Goal: Information Seeking & Learning: Learn about a topic

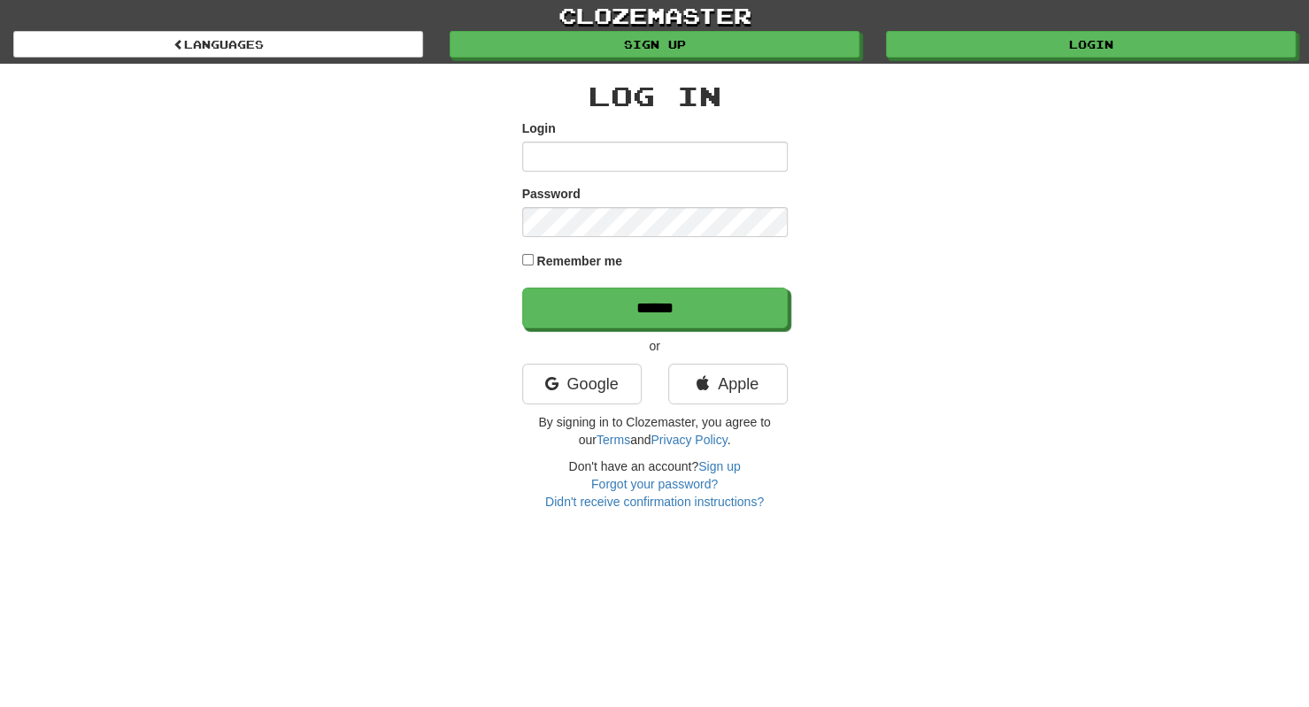
click at [573, 159] on input "Login" at bounding box center [654, 157] width 265 height 30
type input "**********"
click at [588, 241] on form "**********" at bounding box center [654, 223] width 265 height 209
click at [522, 288] on input "******" at bounding box center [654, 308] width 265 height 41
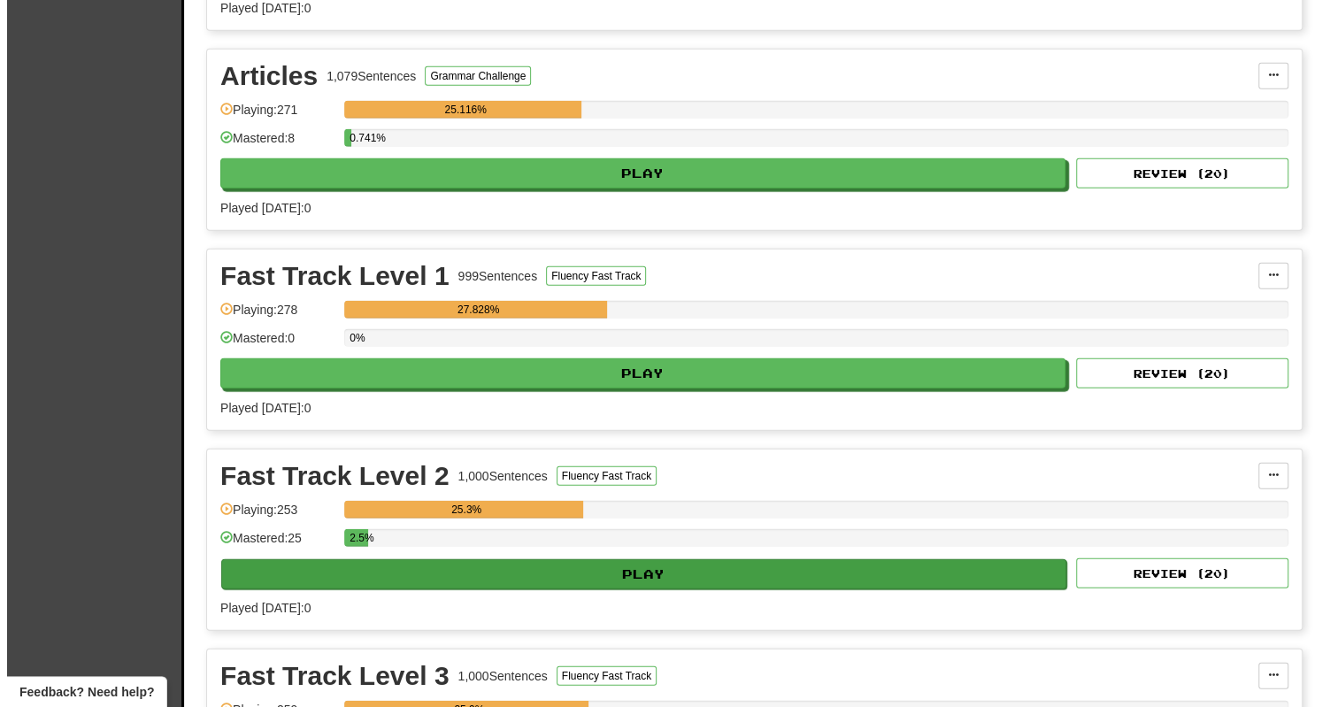
scroll to position [2599, 0]
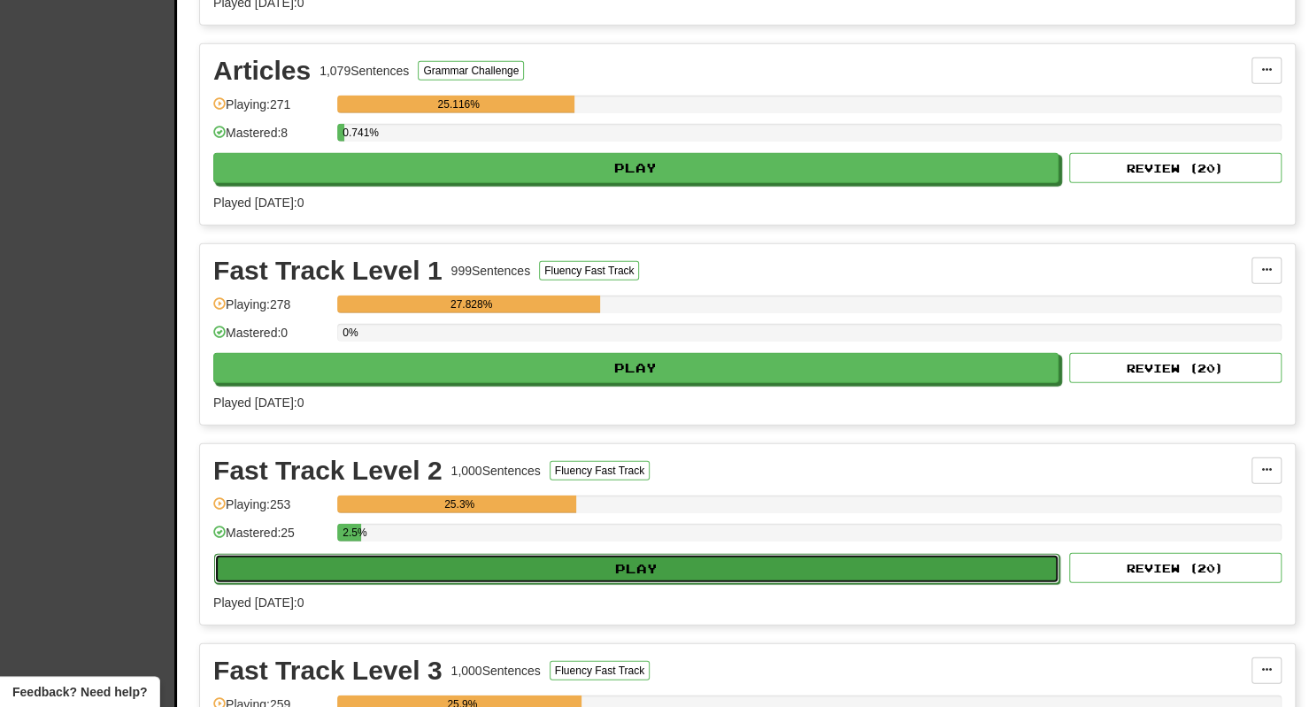
click at [494, 554] on button "Play" at bounding box center [636, 569] width 845 height 30
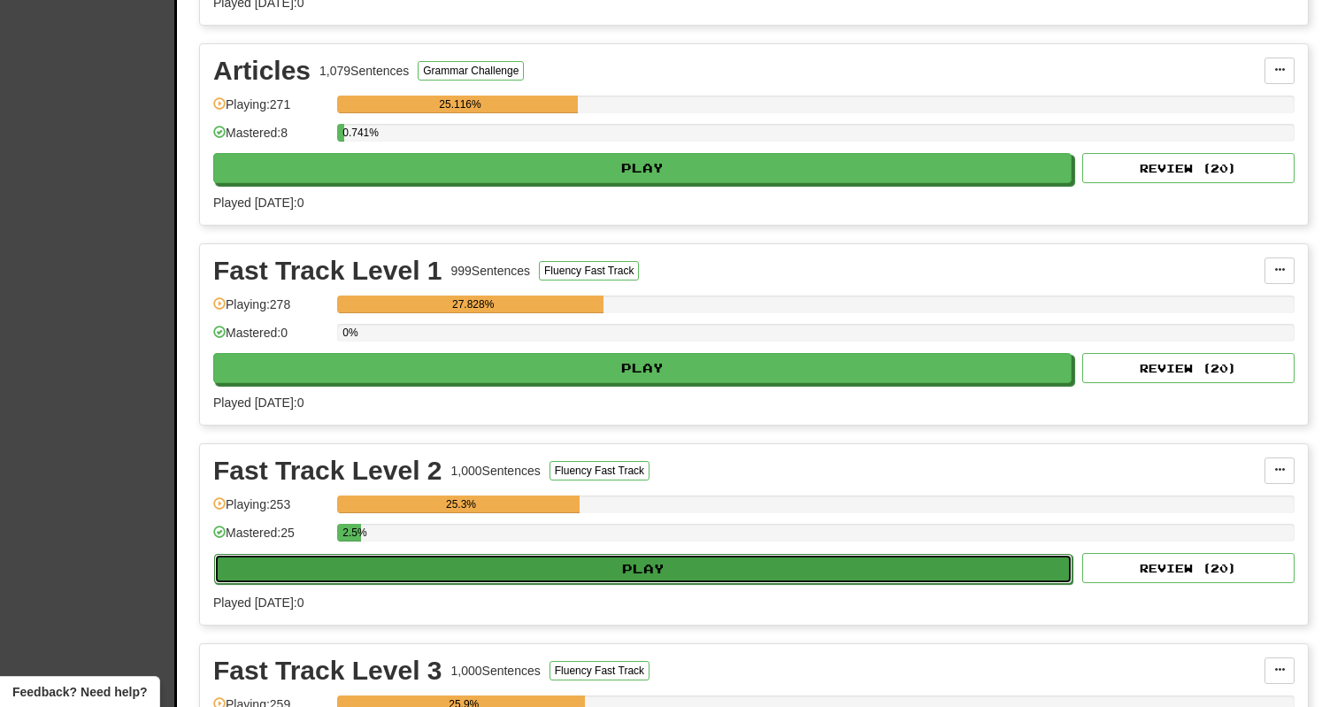
select select "**"
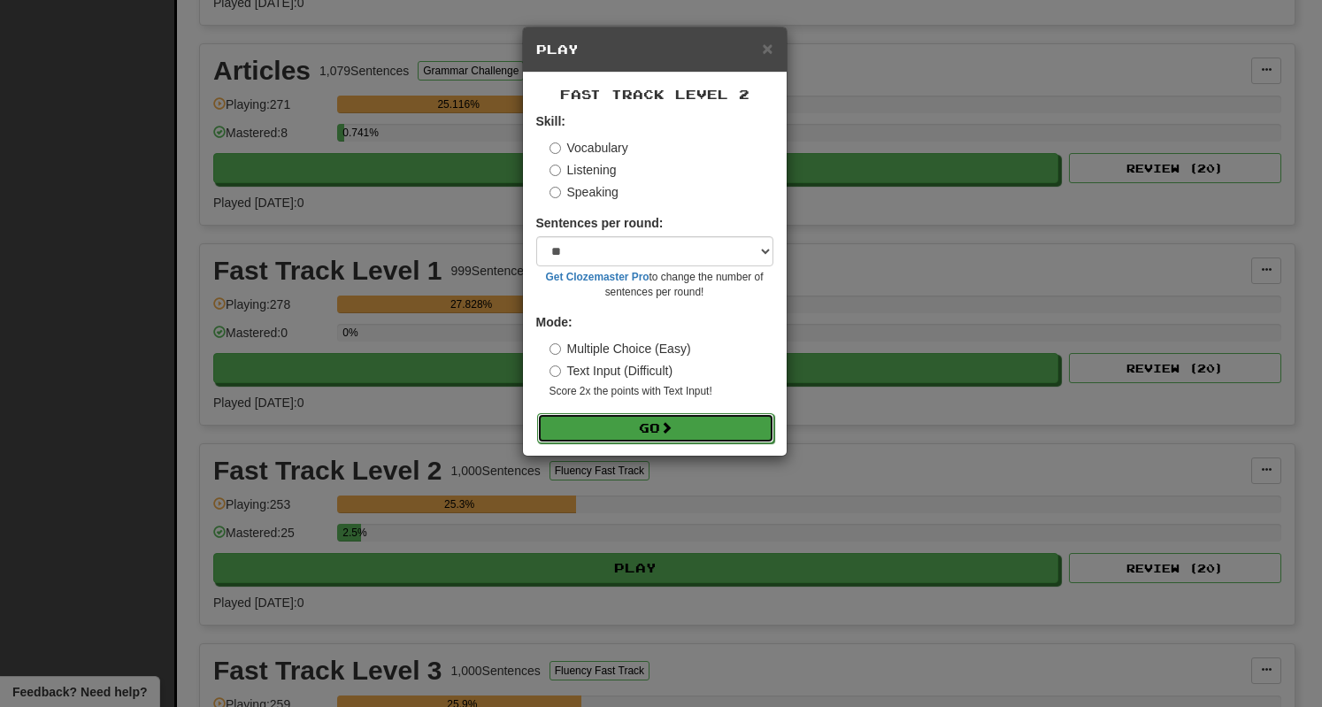
click at [718, 434] on button "Go" at bounding box center [655, 428] width 237 height 30
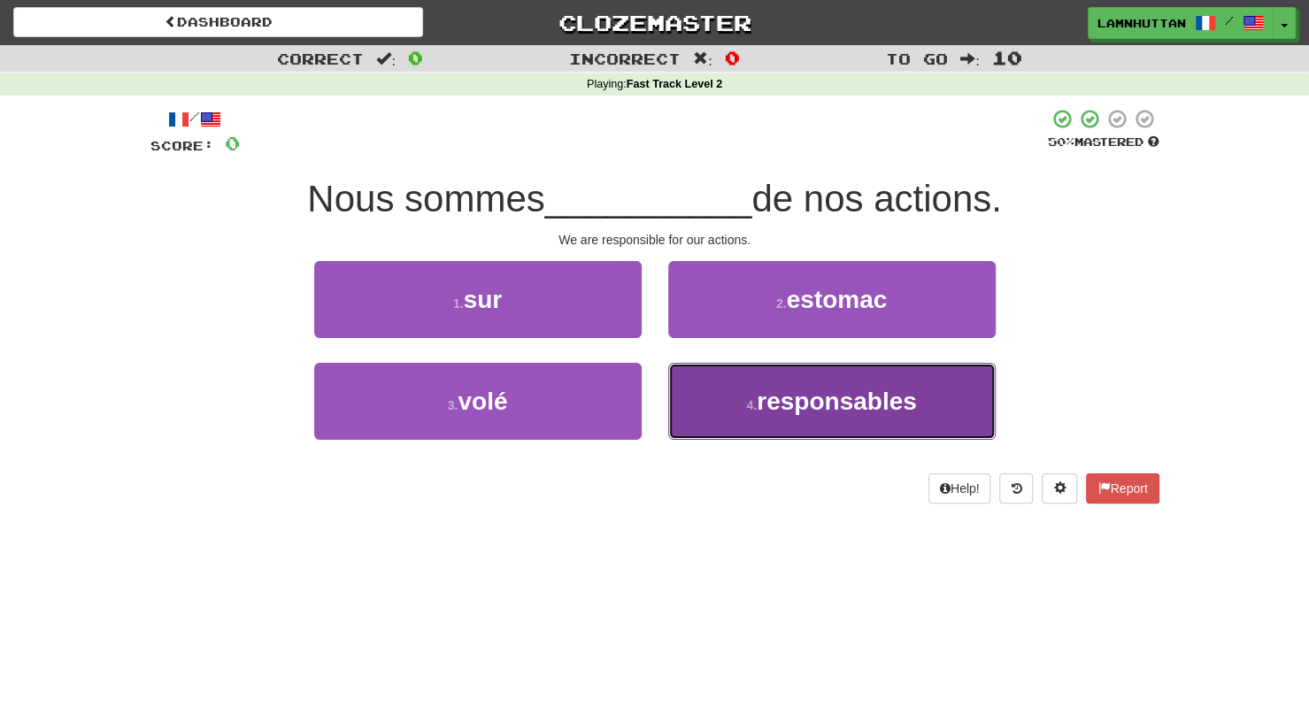
click at [775, 413] on span "responsables" at bounding box center [836, 401] width 160 height 27
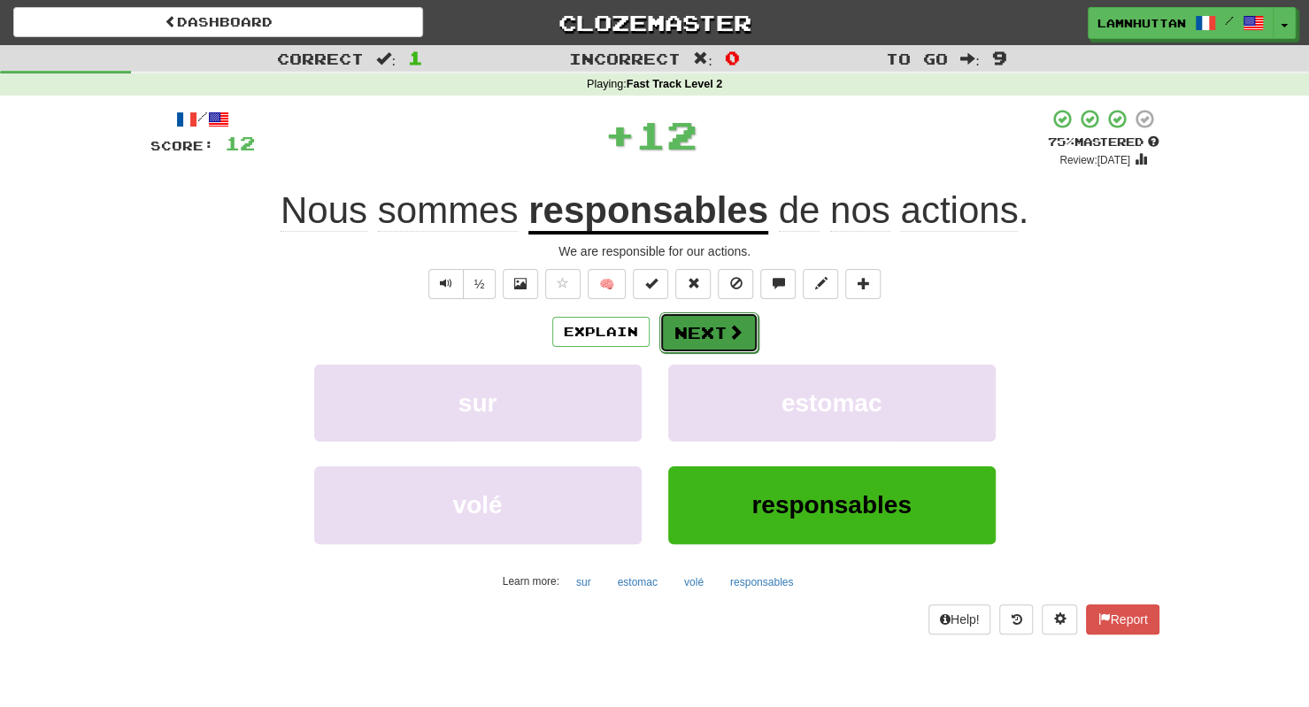
click at [691, 325] on button "Next" at bounding box center [708, 332] width 99 height 41
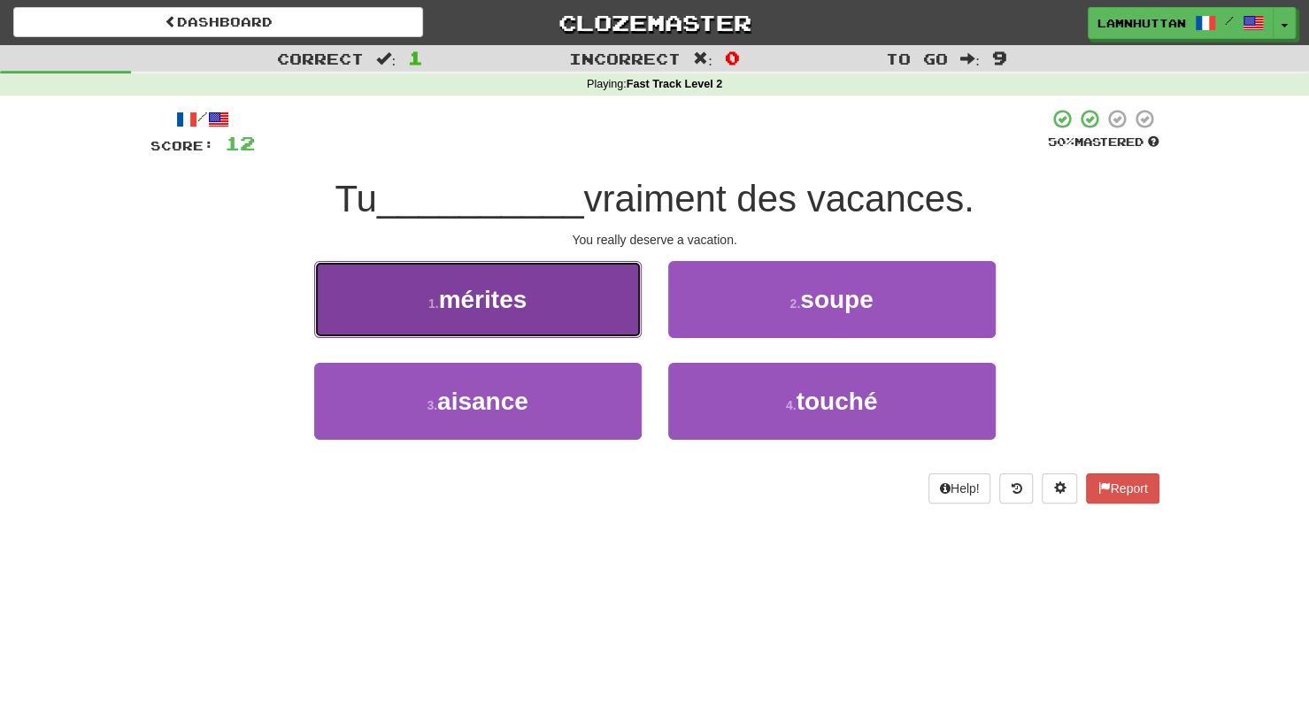
click at [602, 308] on button "1 . mérites" at bounding box center [477, 299] width 327 height 77
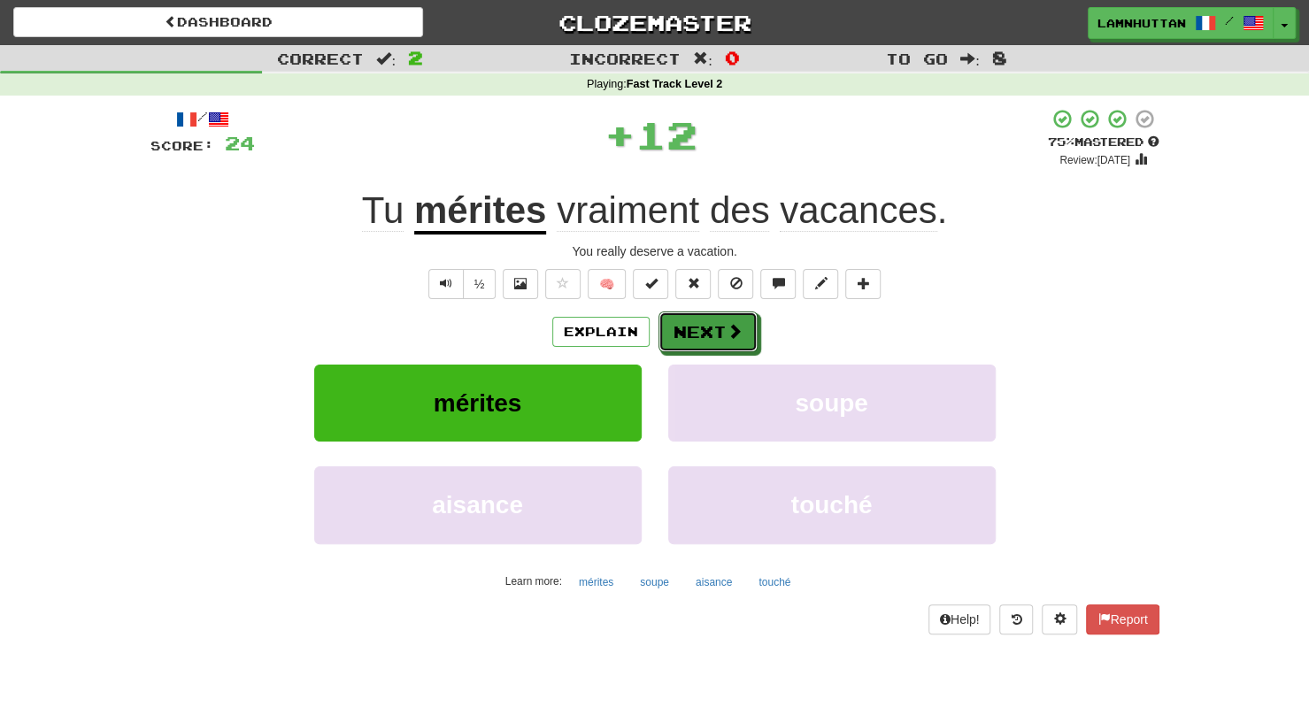
click at [674, 333] on button "Next" at bounding box center [707, 331] width 99 height 41
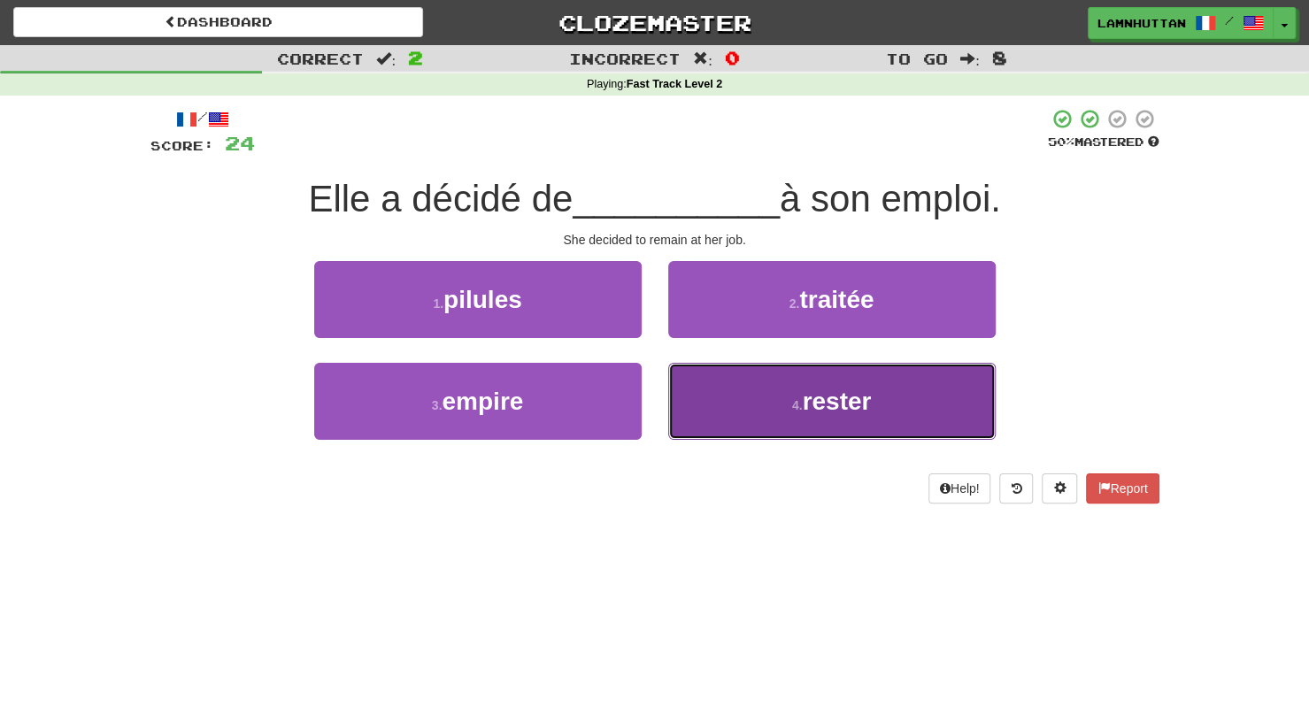
click at [741, 408] on button "4 . rester" at bounding box center [831, 401] width 327 height 77
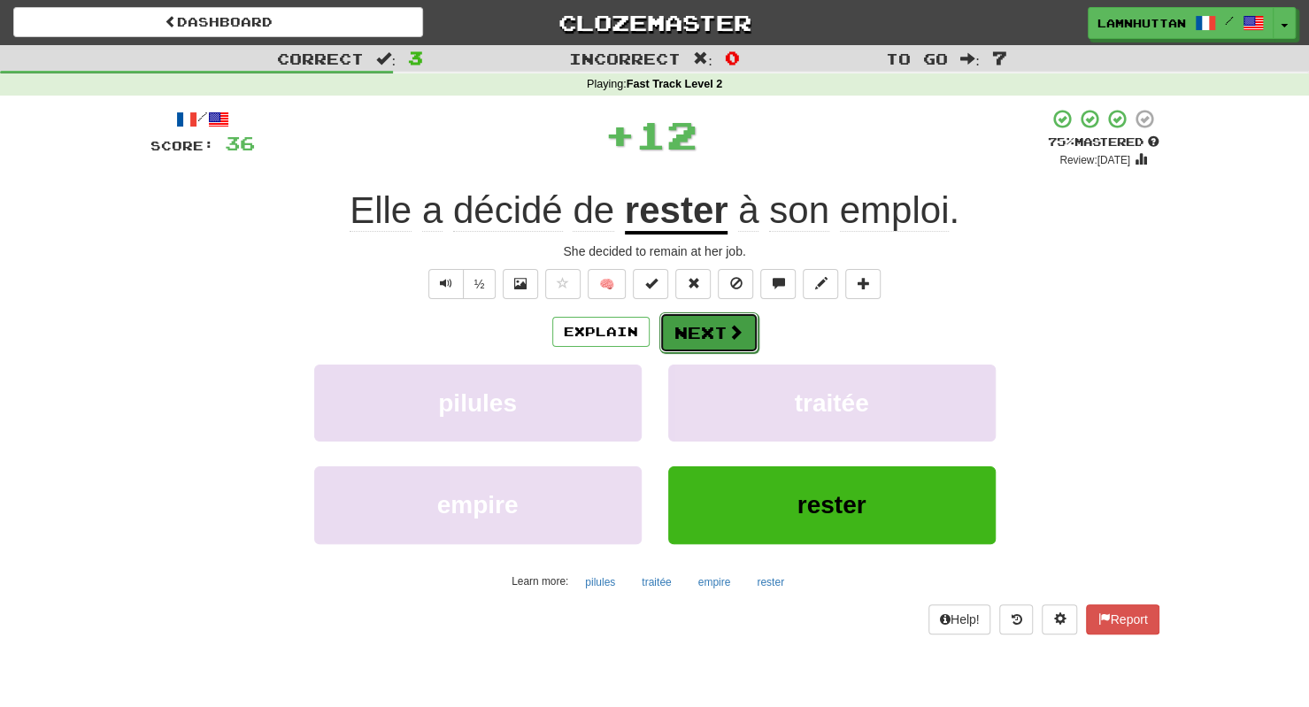
click at [690, 344] on button "Next" at bounding box center [708, 332] width 99 height 41
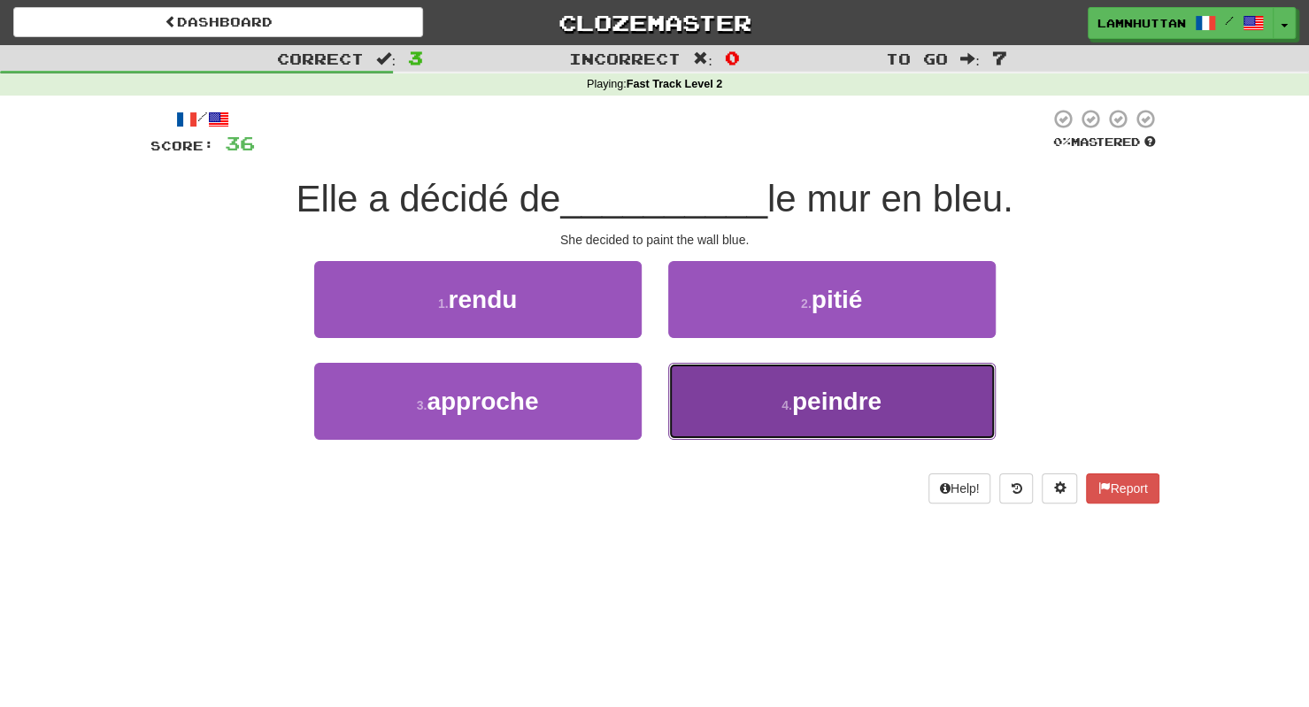
click at [784, 404] on small "4 ." at bounding box center [786, 405] width 11 height 14
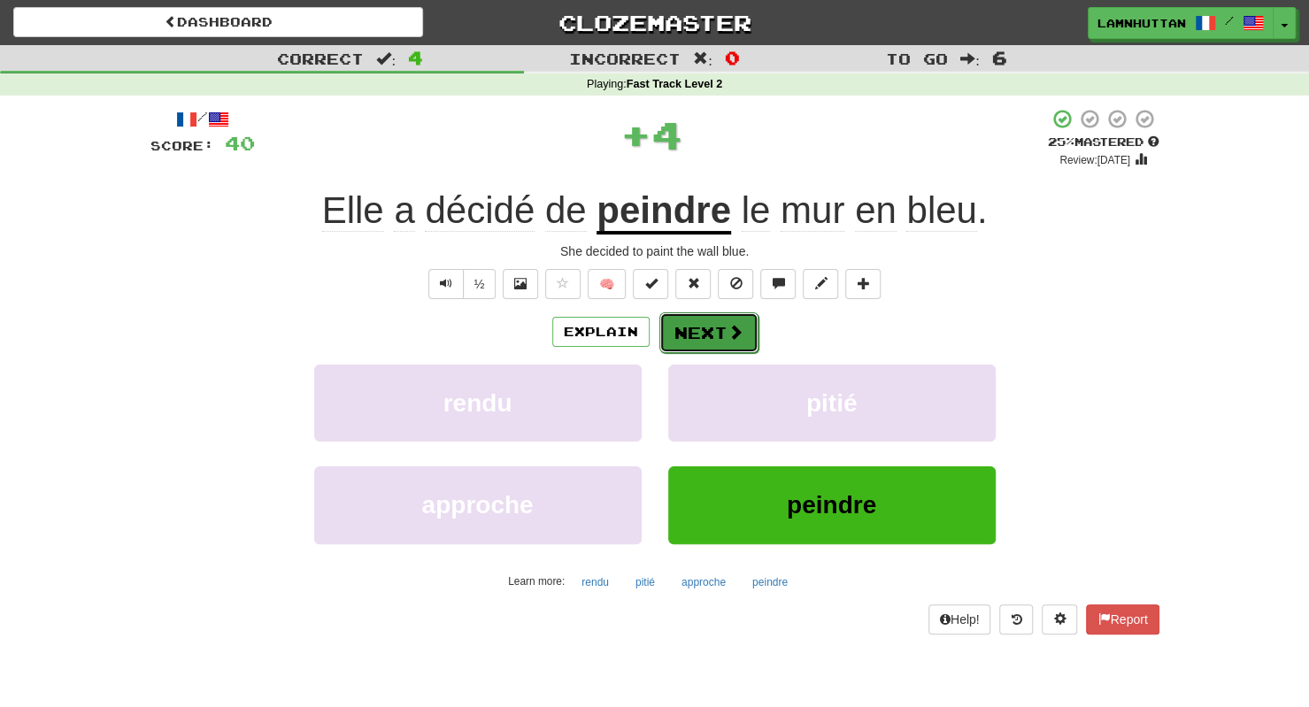
click at [701, 328] on button "Next" at bounding box center [708, 332] width 99 height 41
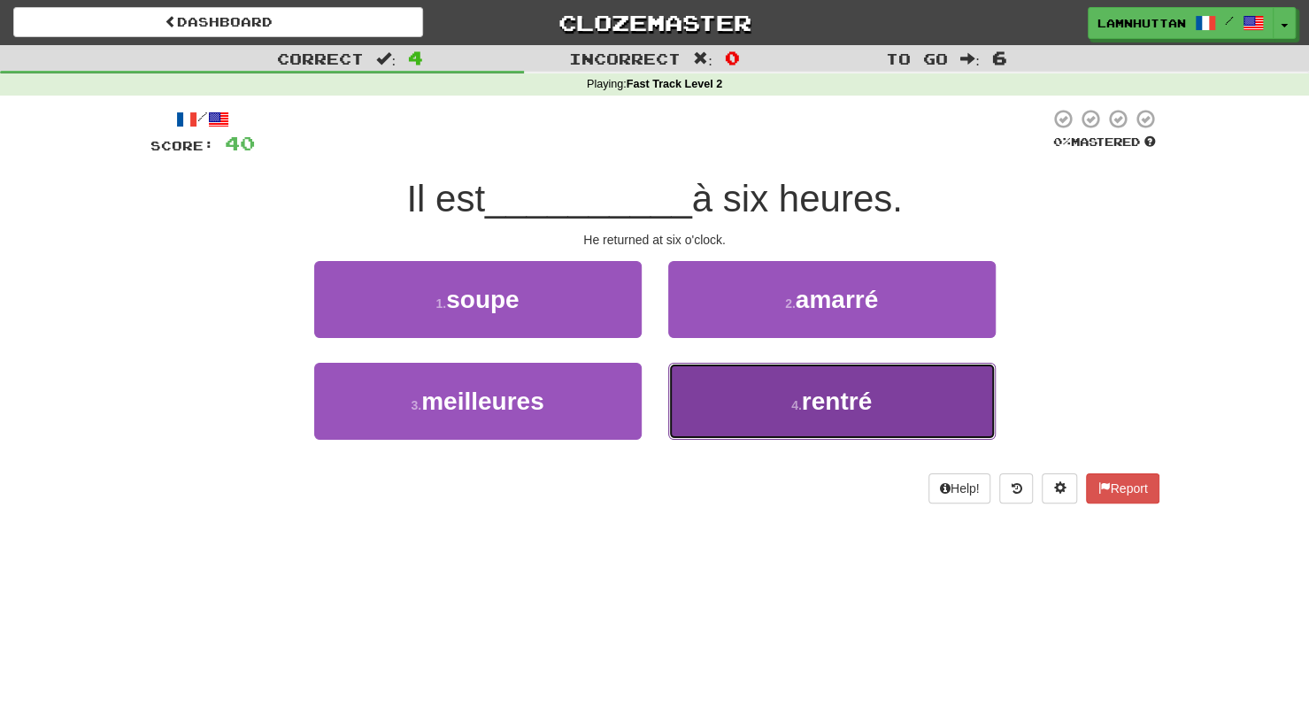
click at [769, 390] on button "4 . rentré" at bounding box center [831, 401] width 327 height 77
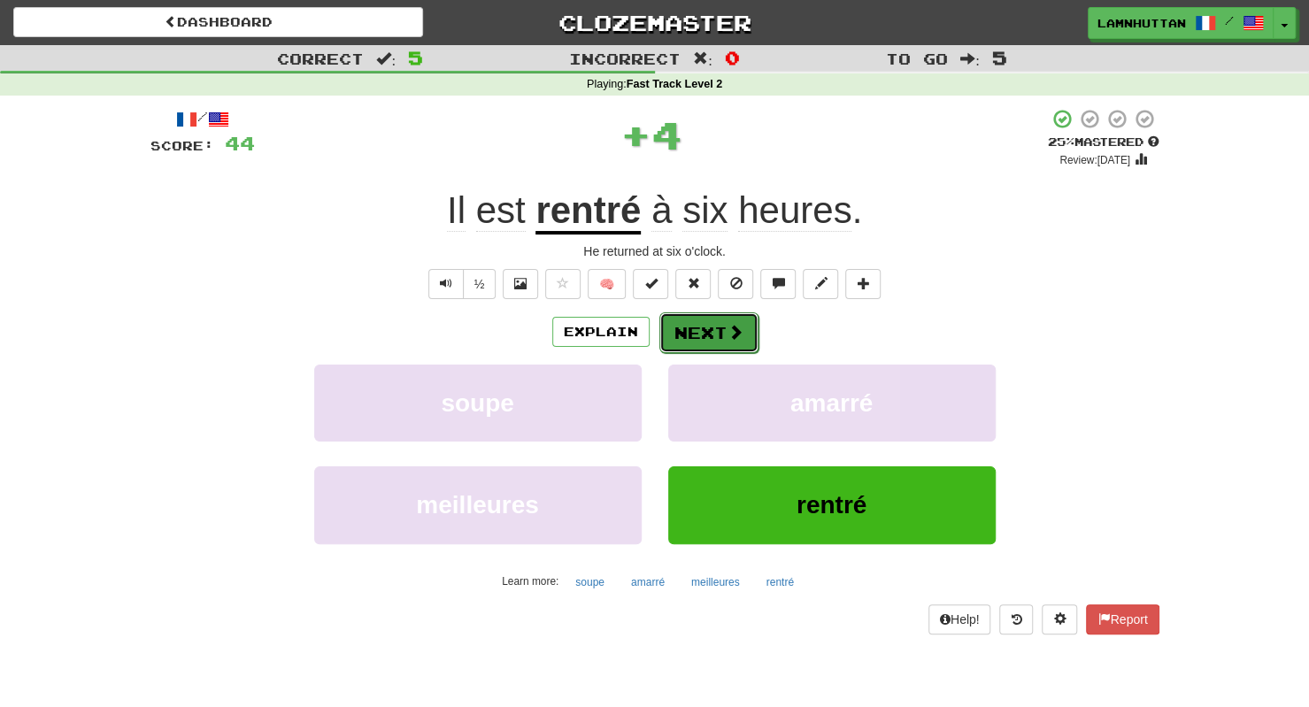
click at [714, 324] on button "Next" at bounding box center [708, 332] width 99 height 41
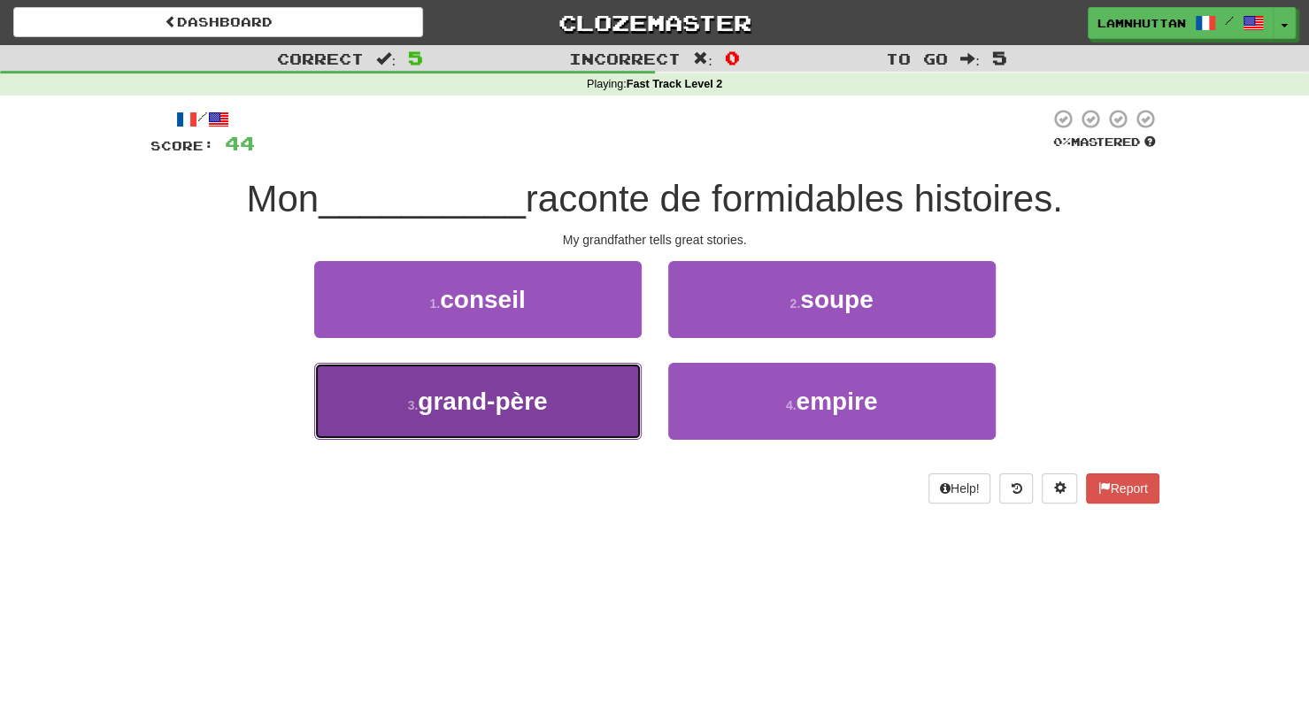
click at [547, 399] on span "grand-père" at bounding box center [482, 401] width 129 height 27
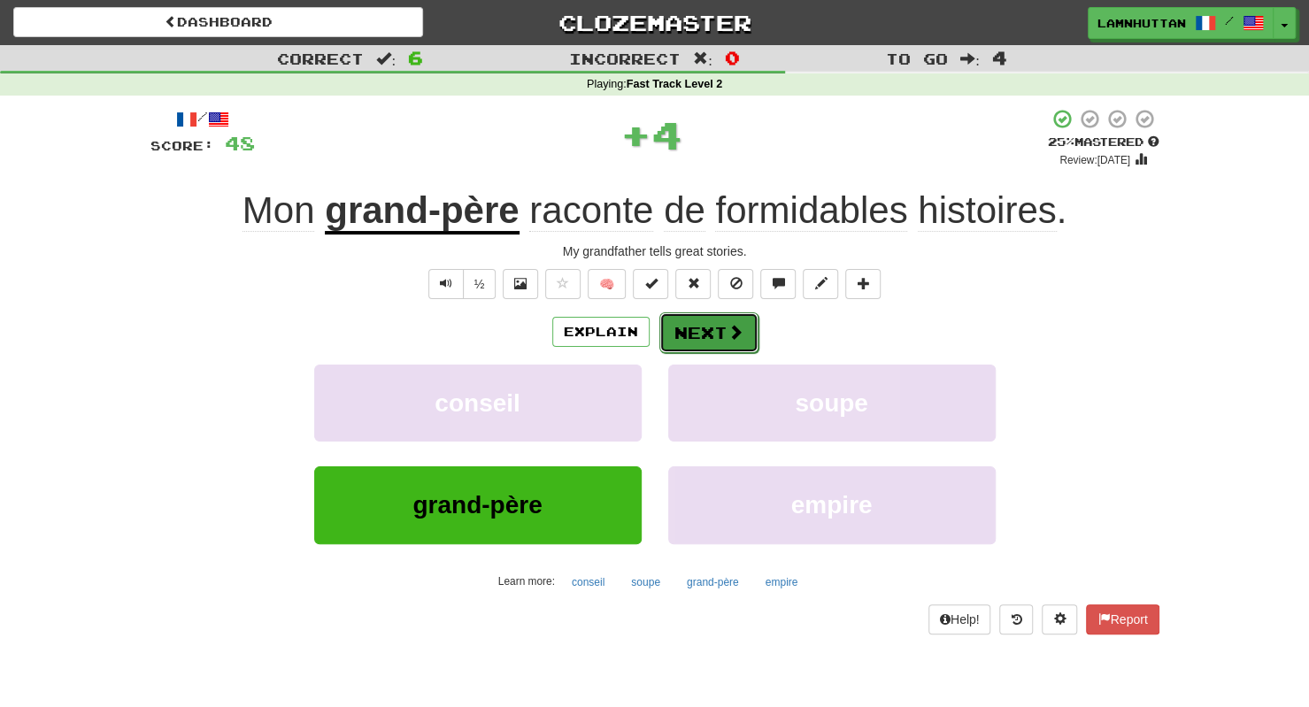
click at [712, 325] on button "Next" at bounding box center [708, 332] width 99 height 41
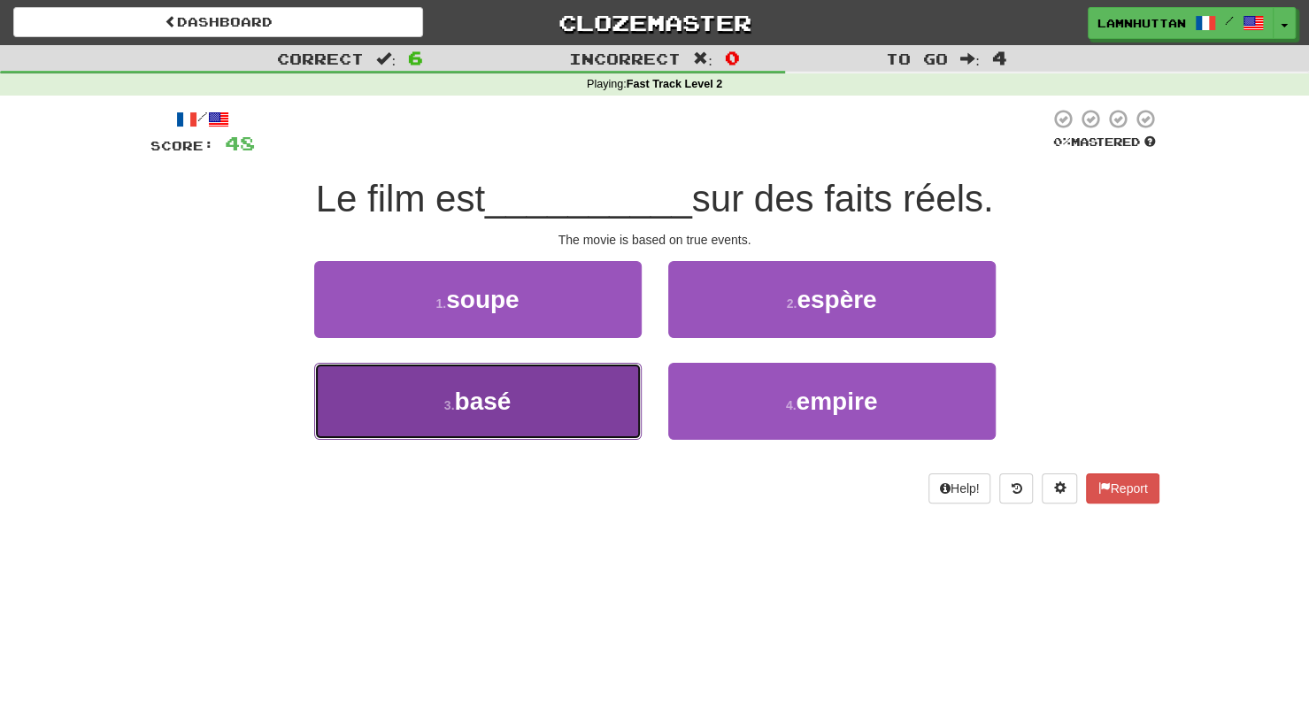
click at [573, 404] on button "3 . basé" at bounding box center [477, 401] width 327 height 77
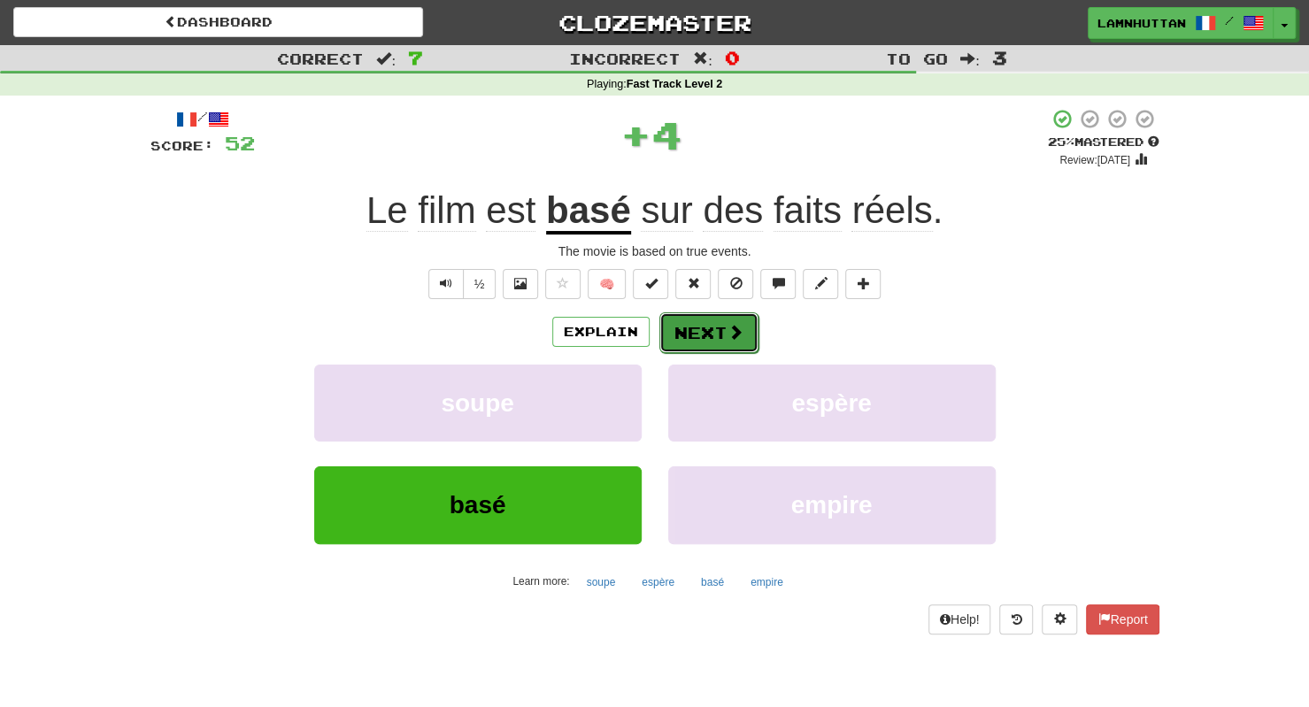
click at [709, 341] on button "Next" at bounding box center [708, 332] width 99 height 41
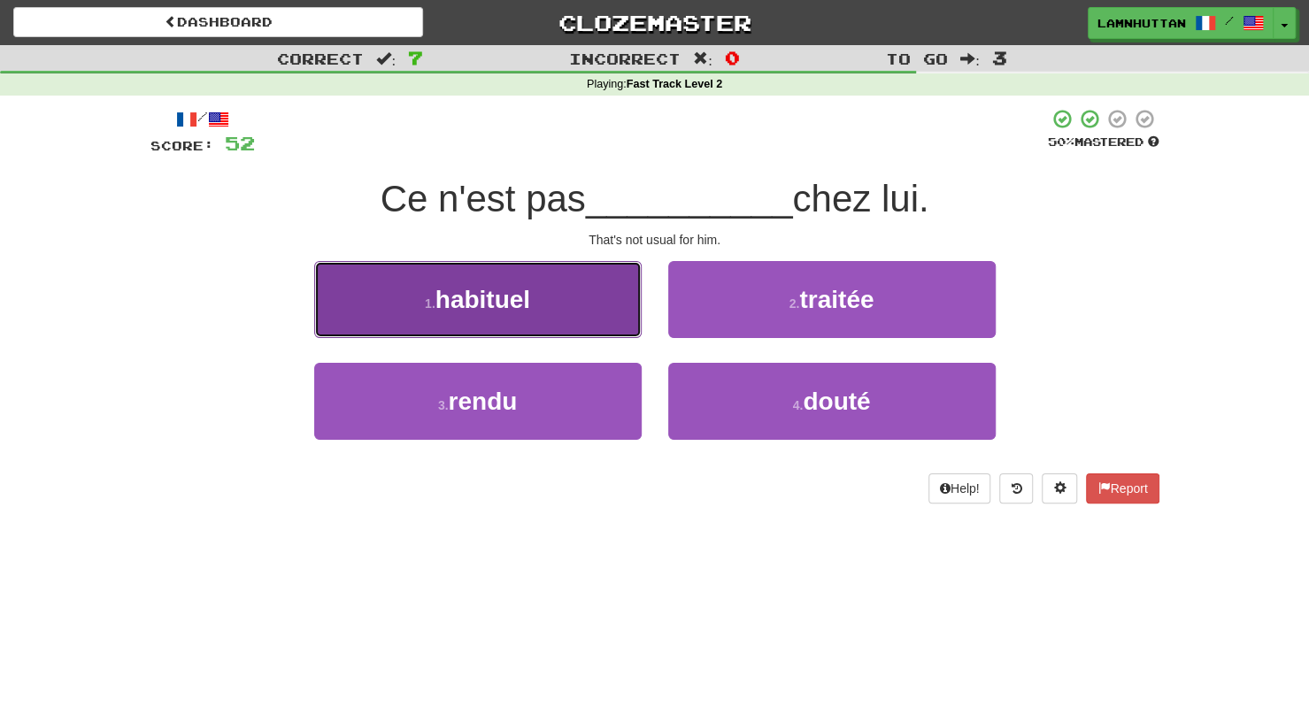
click at [583, 326] on button "1 . habituel" at bounding box center [477, 299] width 327 height 77
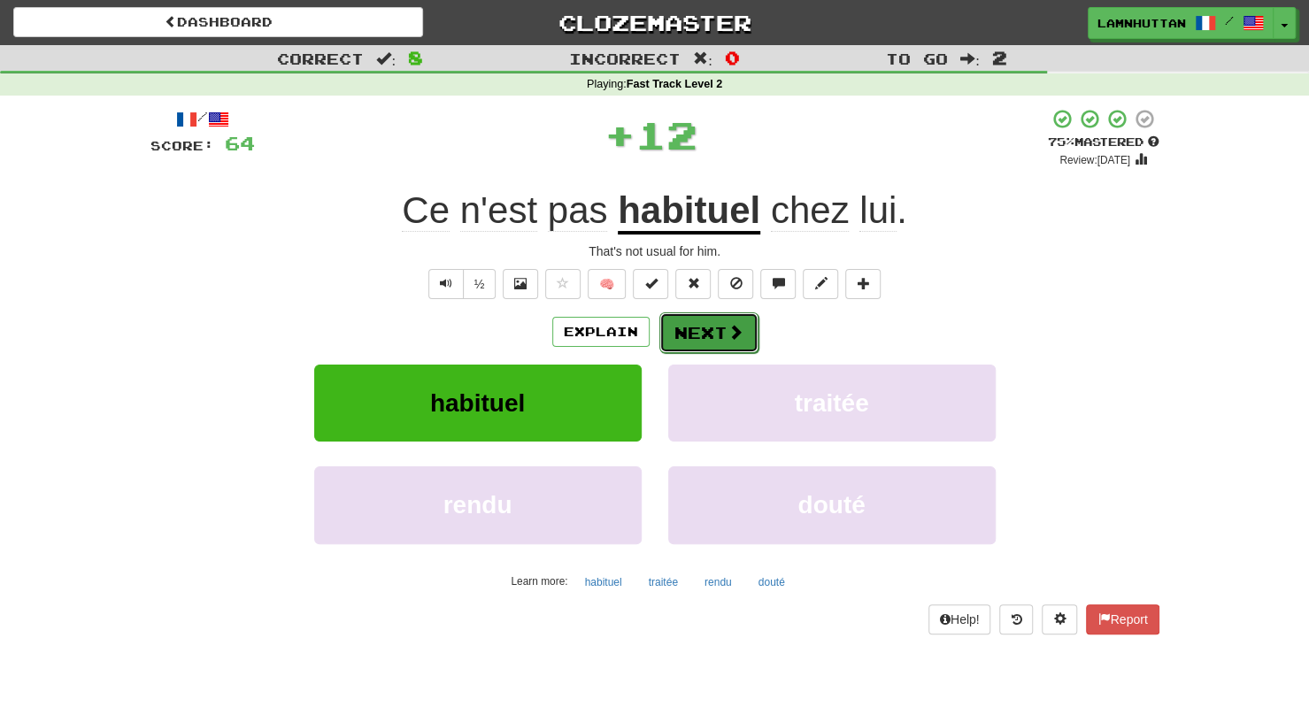
click at [697, 323] on button "Next" at bounding box center [708, 332] width 99 height 41
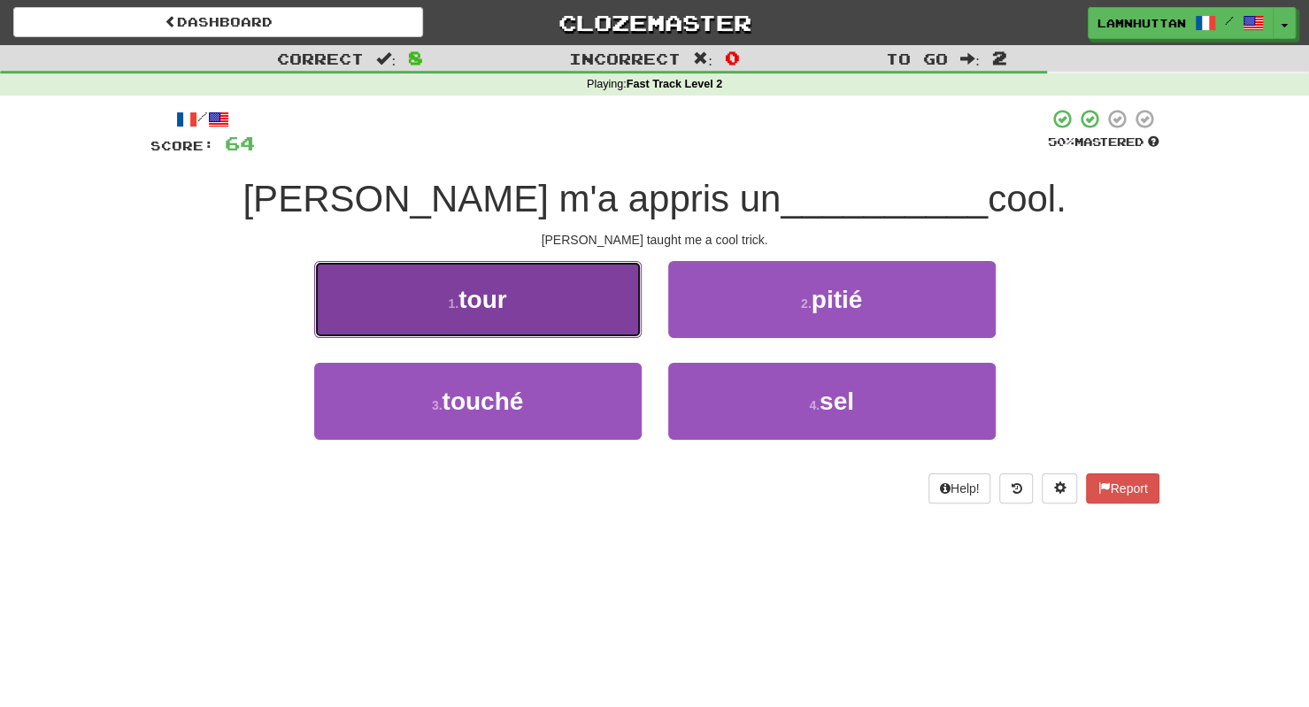
click at [494, 281] on button "1 . tour" at bounding box center [477, 299] width 327 height 77
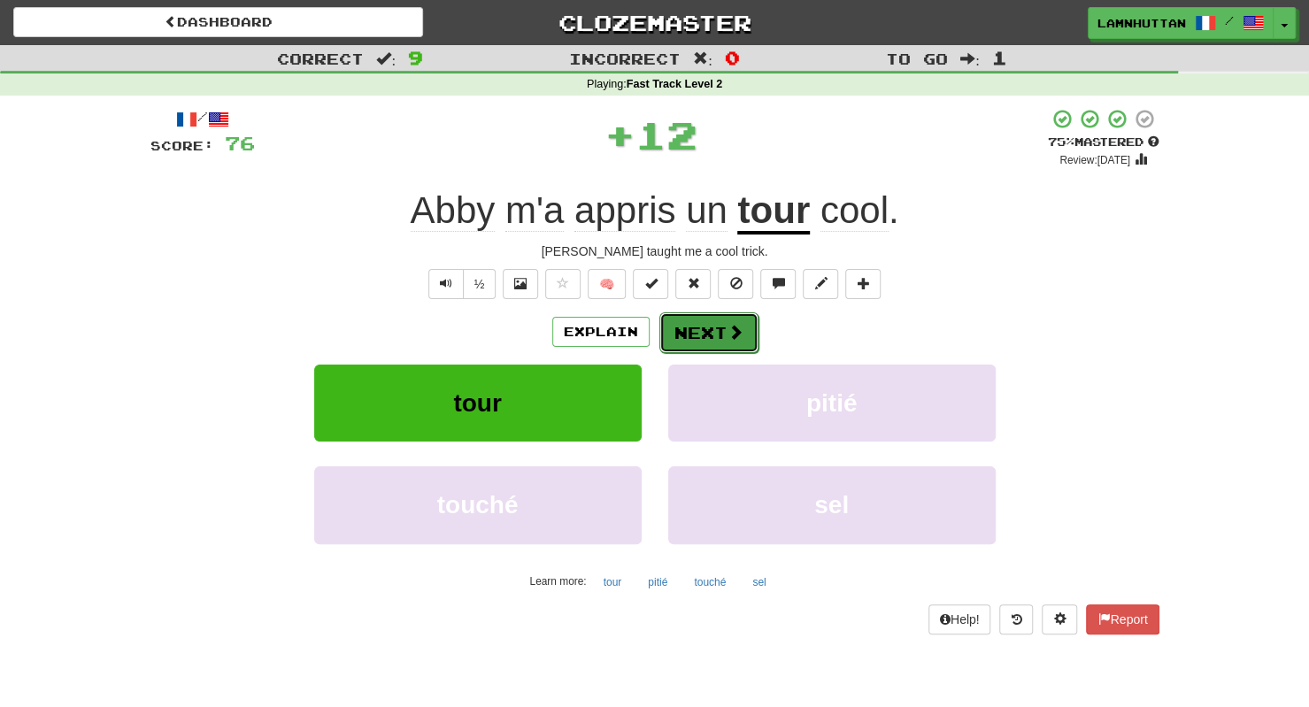
click at [671, 325] on button "Next" at bounding box center [708, 332] width 99 height 41
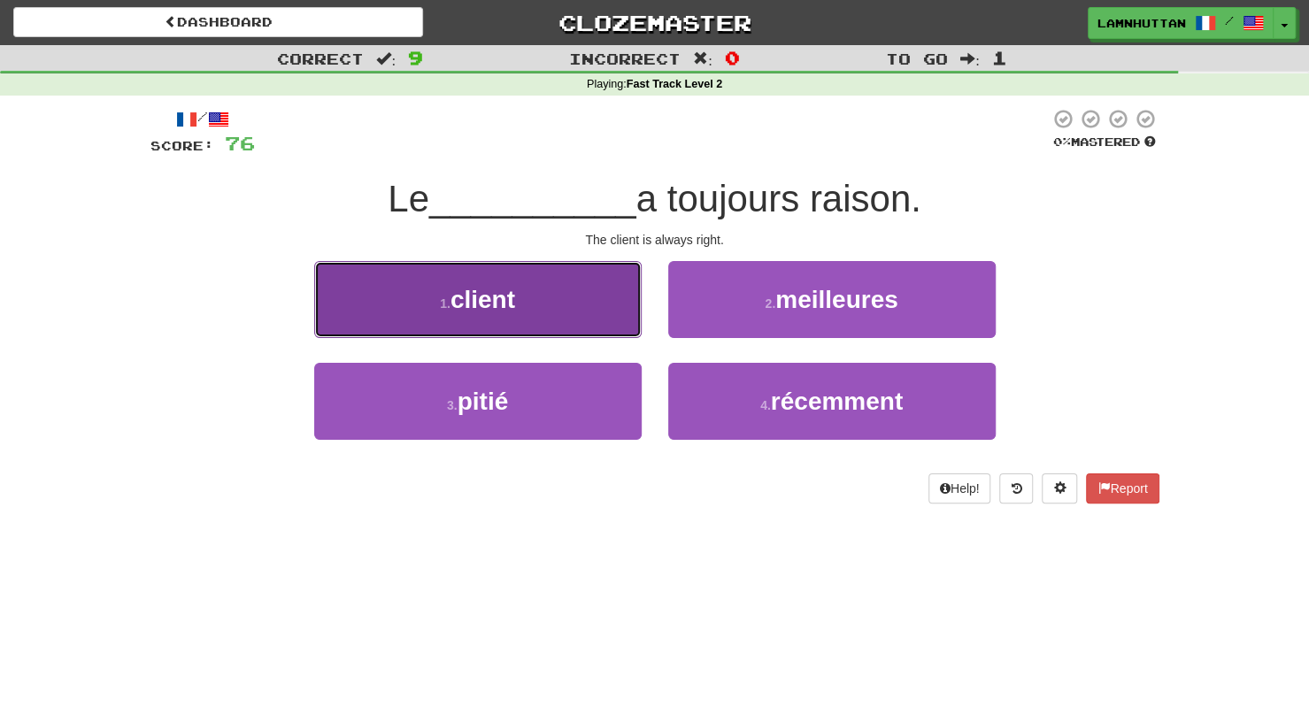
click at [470, 307] on span "client" at bounding box center [482, 299] width 65 height 27
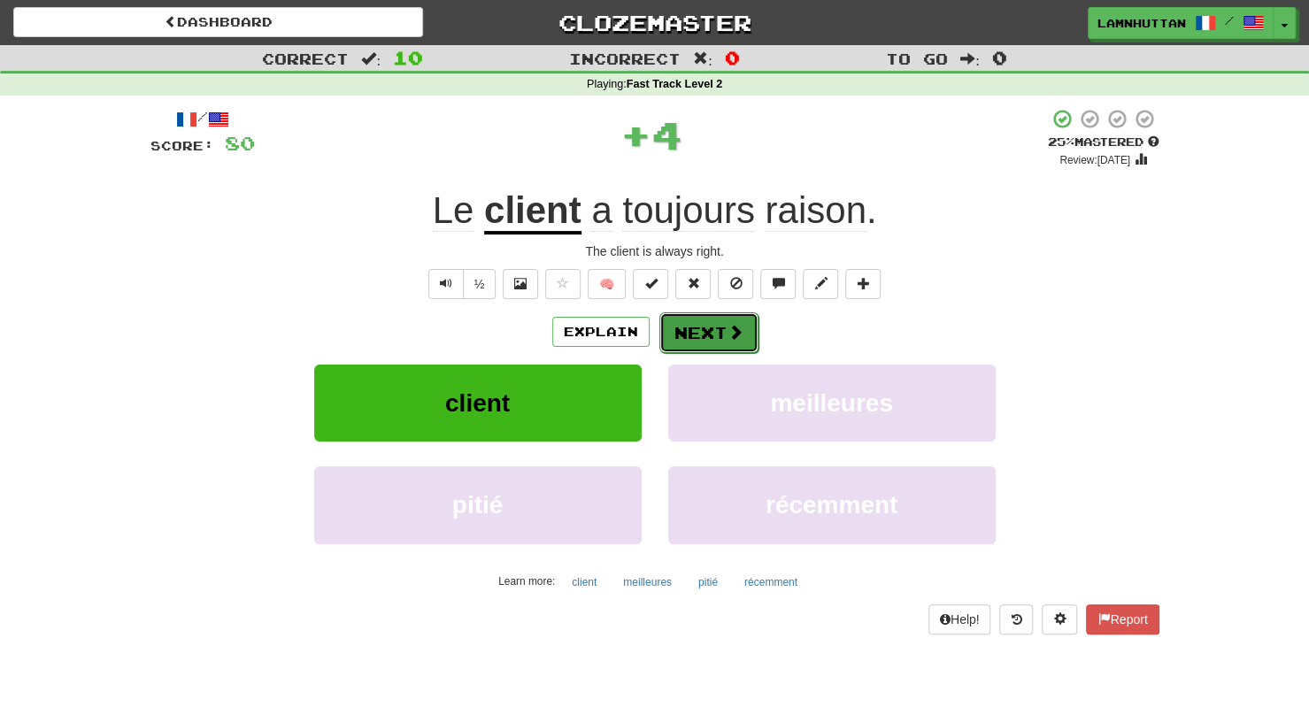
click at [674, 346] on button "Next" at bounding box center [708, 332] width 99 height 41
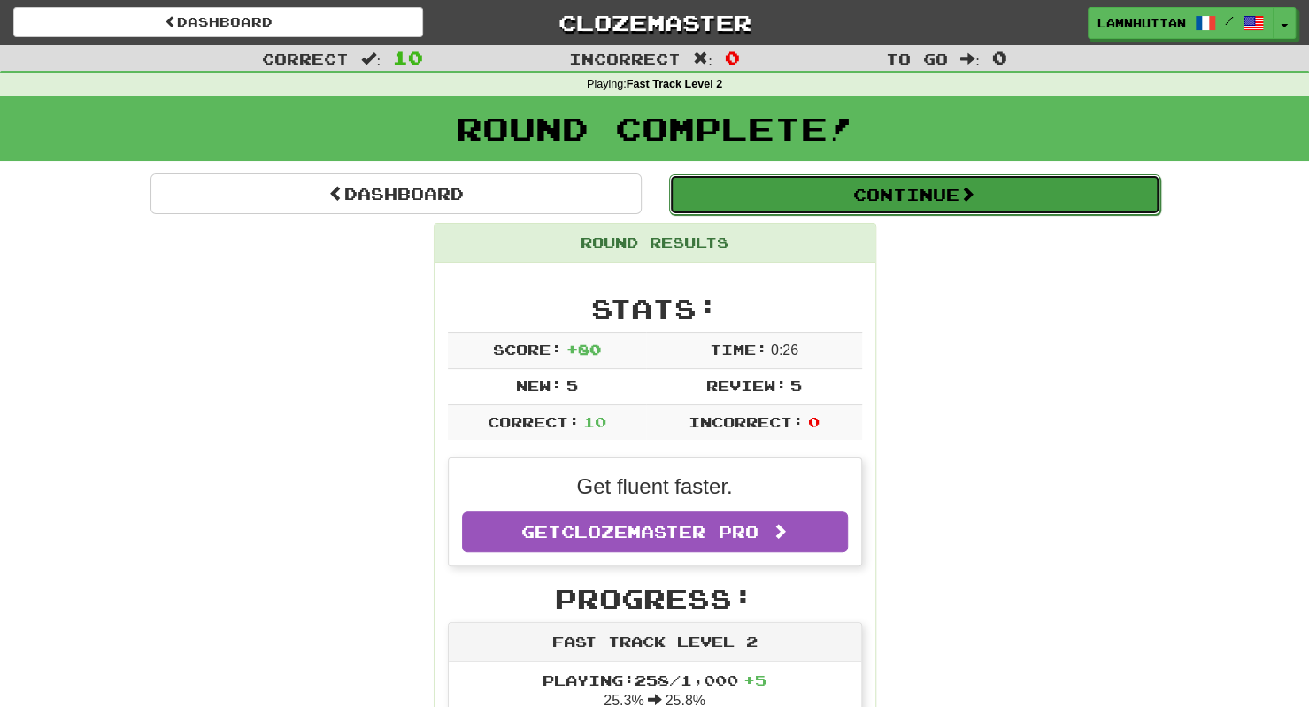
click at [873, 191] on button "Continue" at bounding box center [914, 194] width 491 height 41
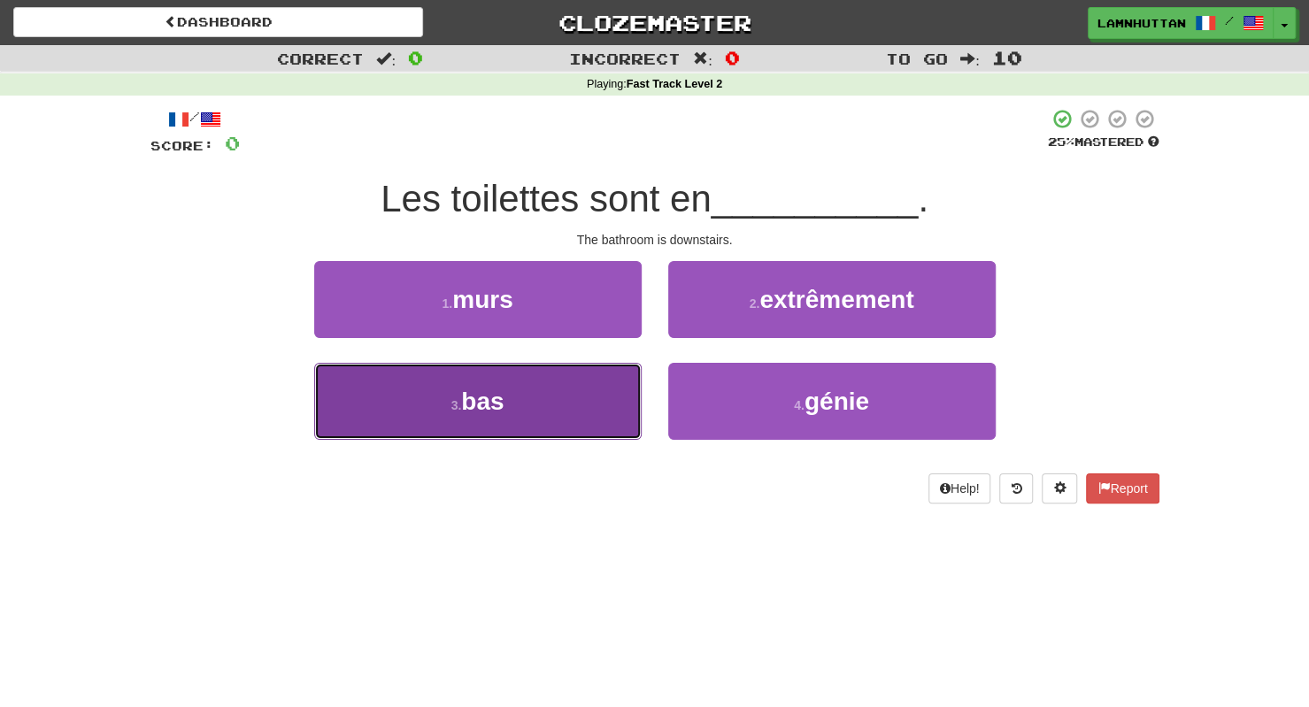
click at [595, 420] on button "3 . bas" at bounding box center [477, 401] width 327 height 77
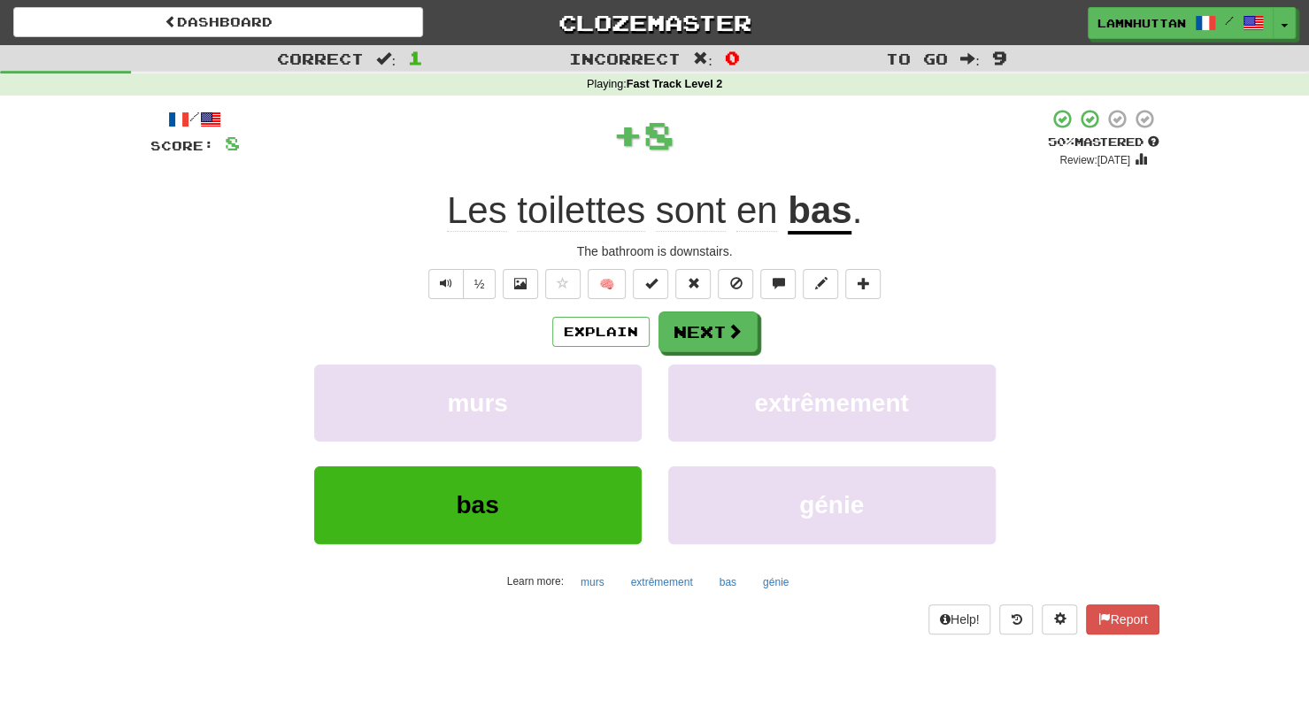
click at [718, 355] on div "Explain Next murs extrêmement bas génie Learn more: murs extrêmement bas génie" at bounding box center [654, 453] width 1009 height 284
click at [718, 350] on button "Next" at bounding box center [708, 332] width 99 height 41
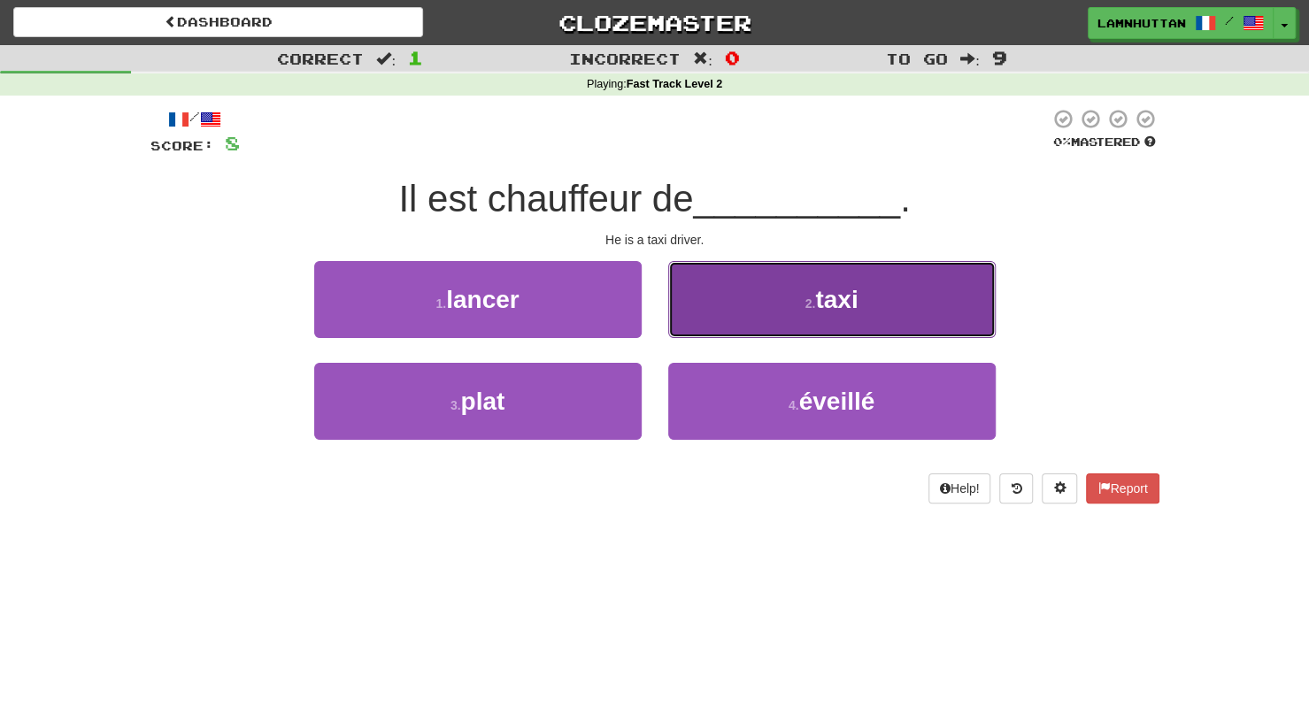
click at [790, 306] on button "2 . taxi" at bounding box center [831, 299] width 327 height 77
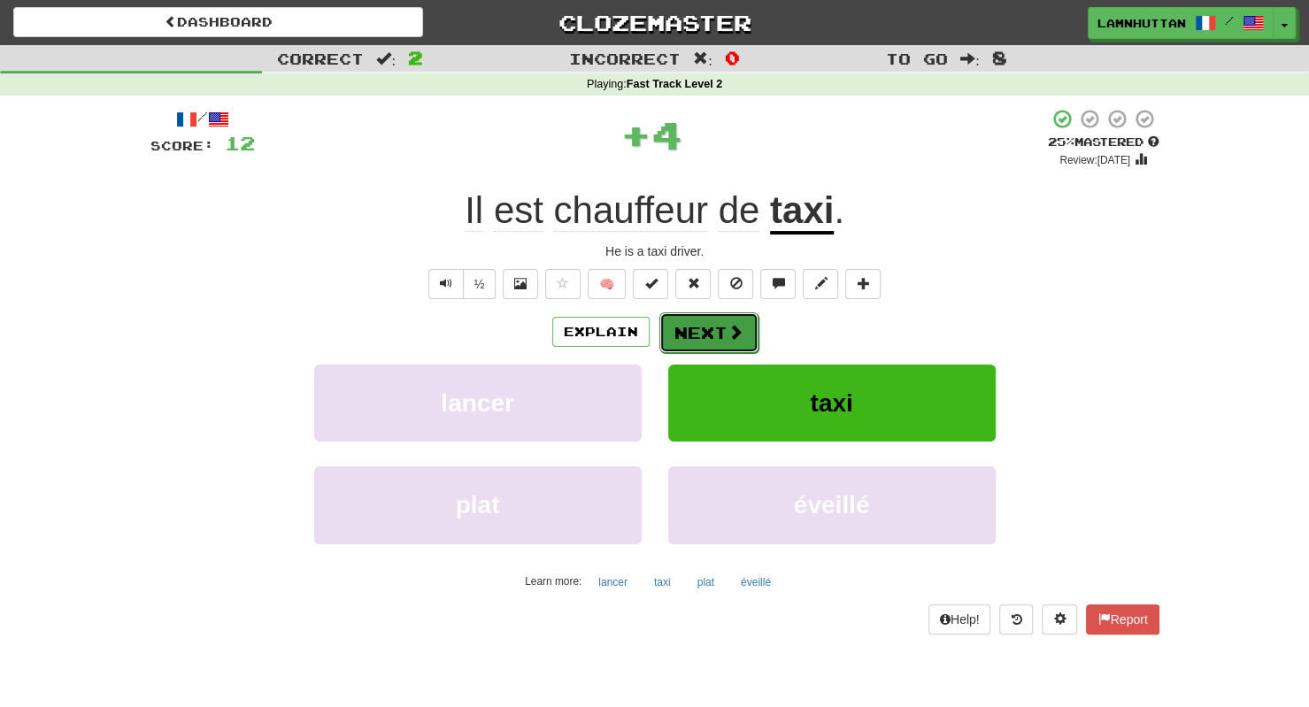
click at [685, 328] on button "Next" at bounding box center [708, 332] width 99 height 41
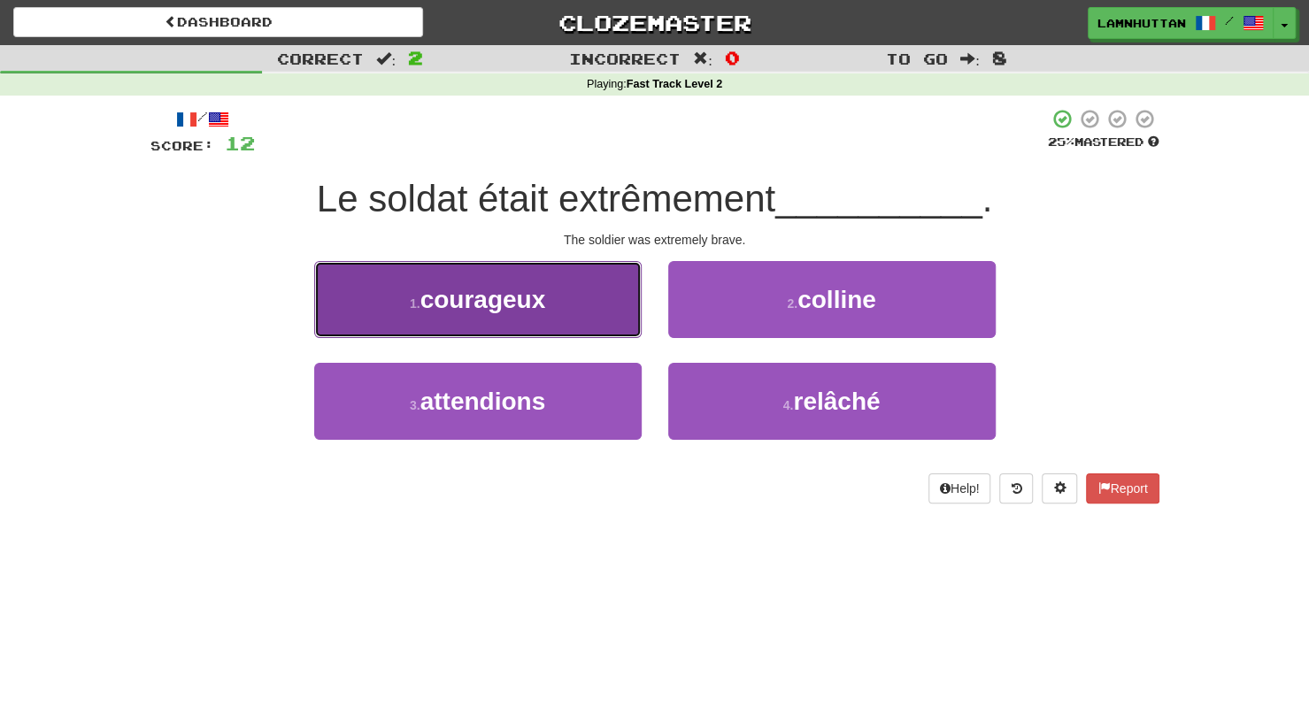
click at [582, 318] on button "1 . courageux" at bounding box center [477, 299] width 327 height 77
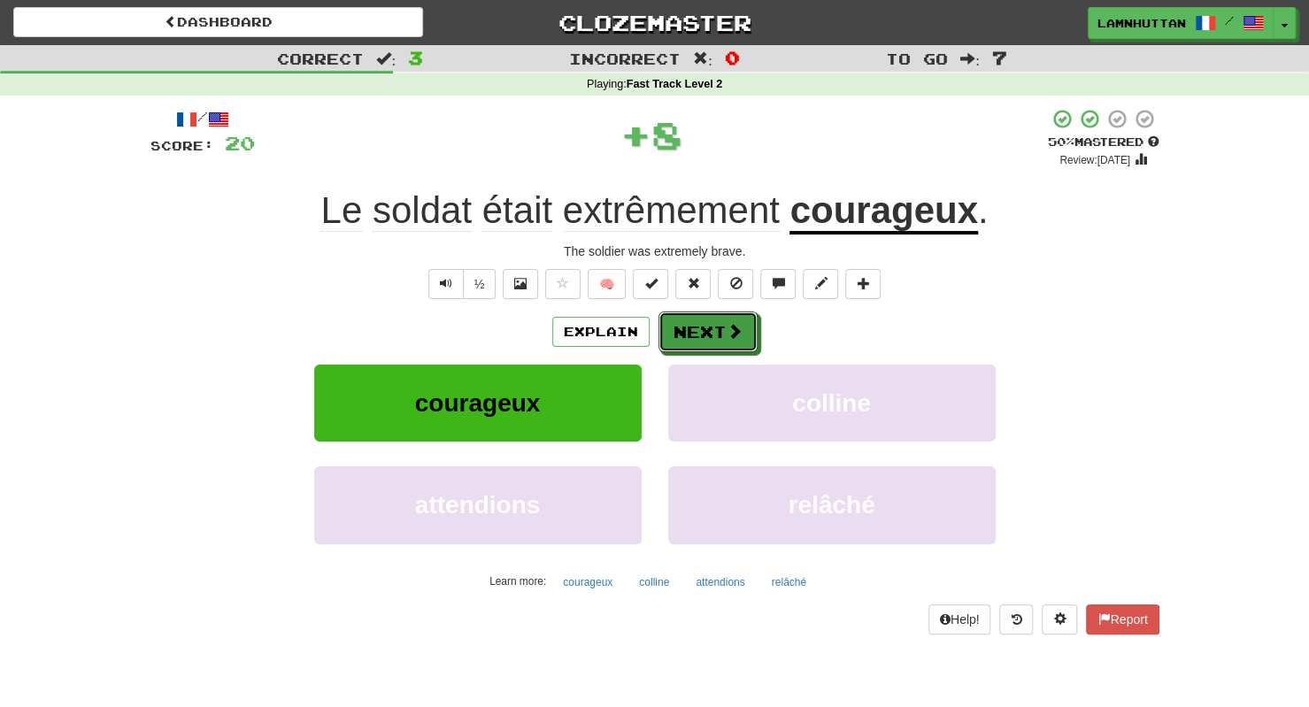
click at [677, 329] on button "Next" at bounding box center [707, 331] width 99 height 41
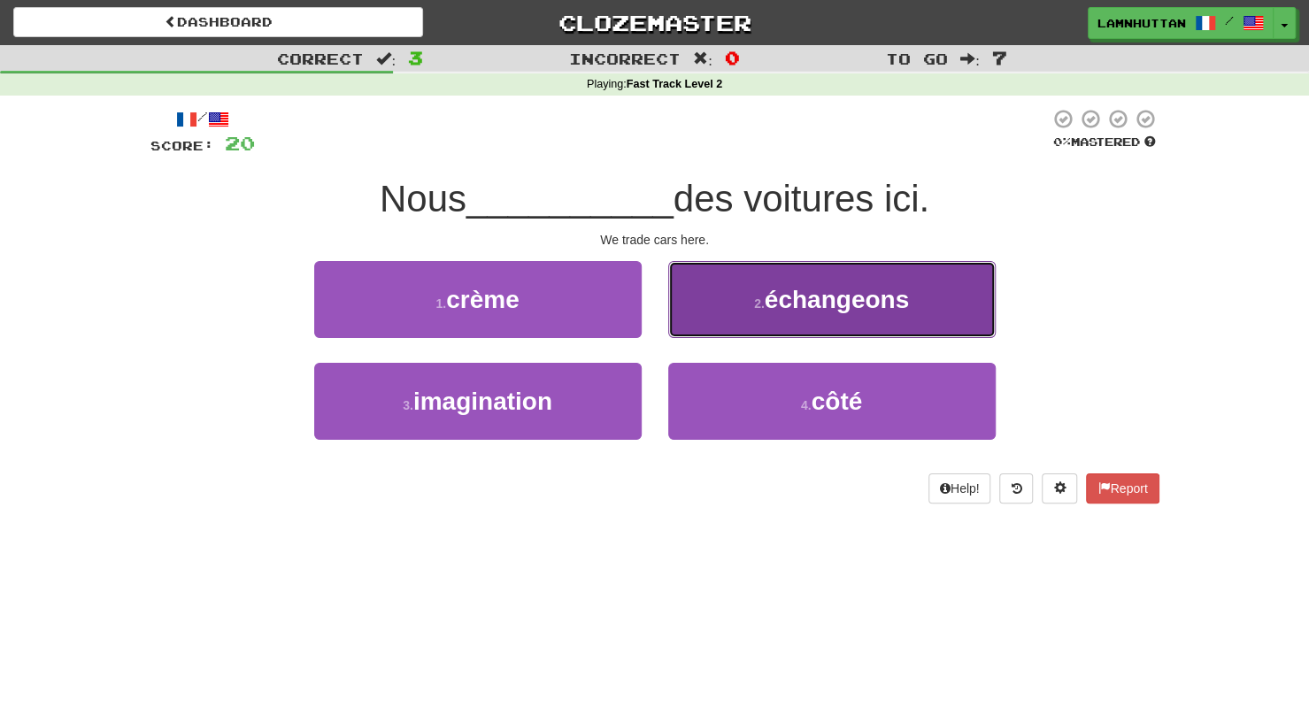
click at [757, 311] on button "2 . échangeons" at bounding box center [831, 299] width 327 height 77
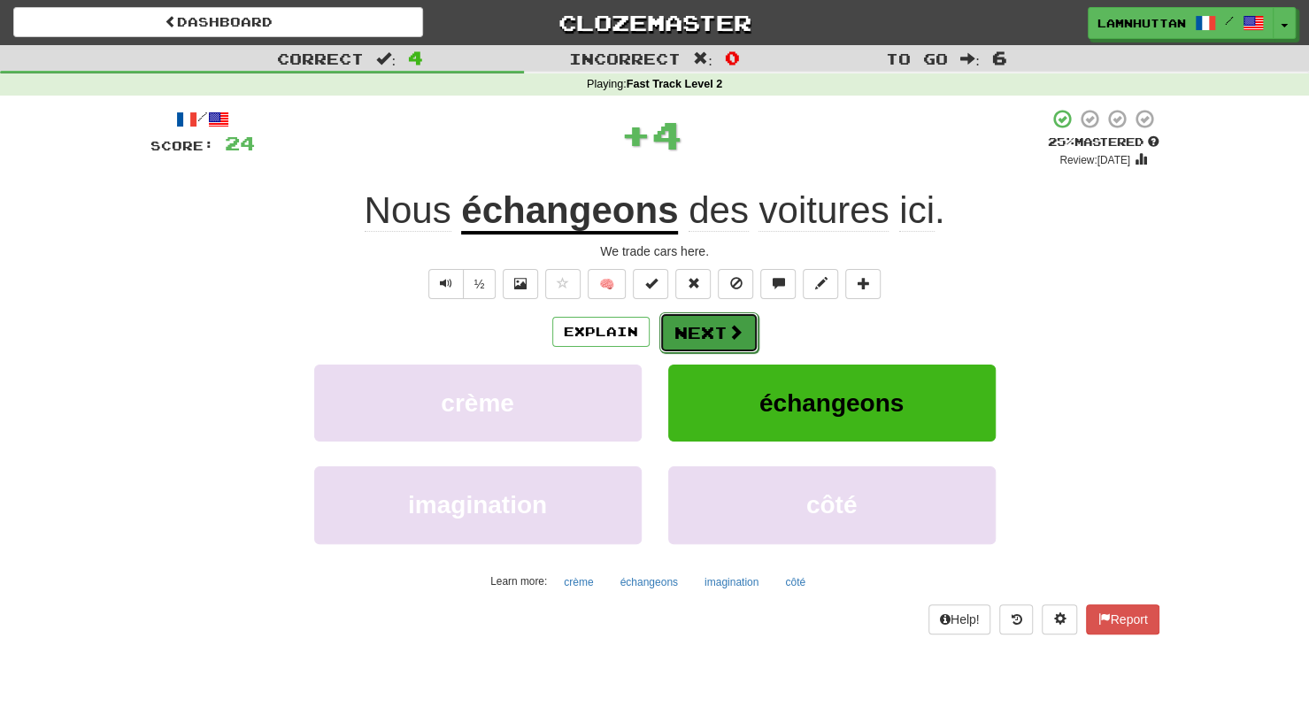
click at [704, 337] on button "Next" at bounding box center [708, 332] width 99 height 41
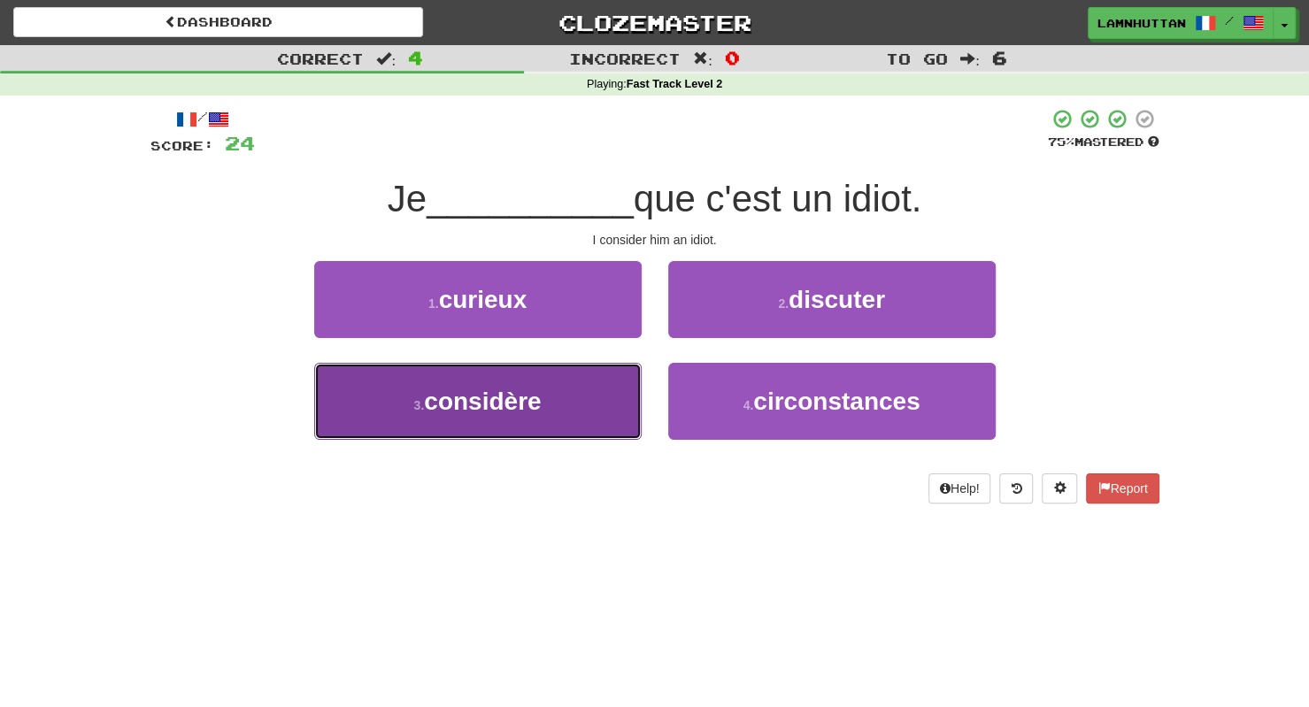
click at [623, 390] on button "3 . considère" at bounding box center [477, 401] width 327 height 77
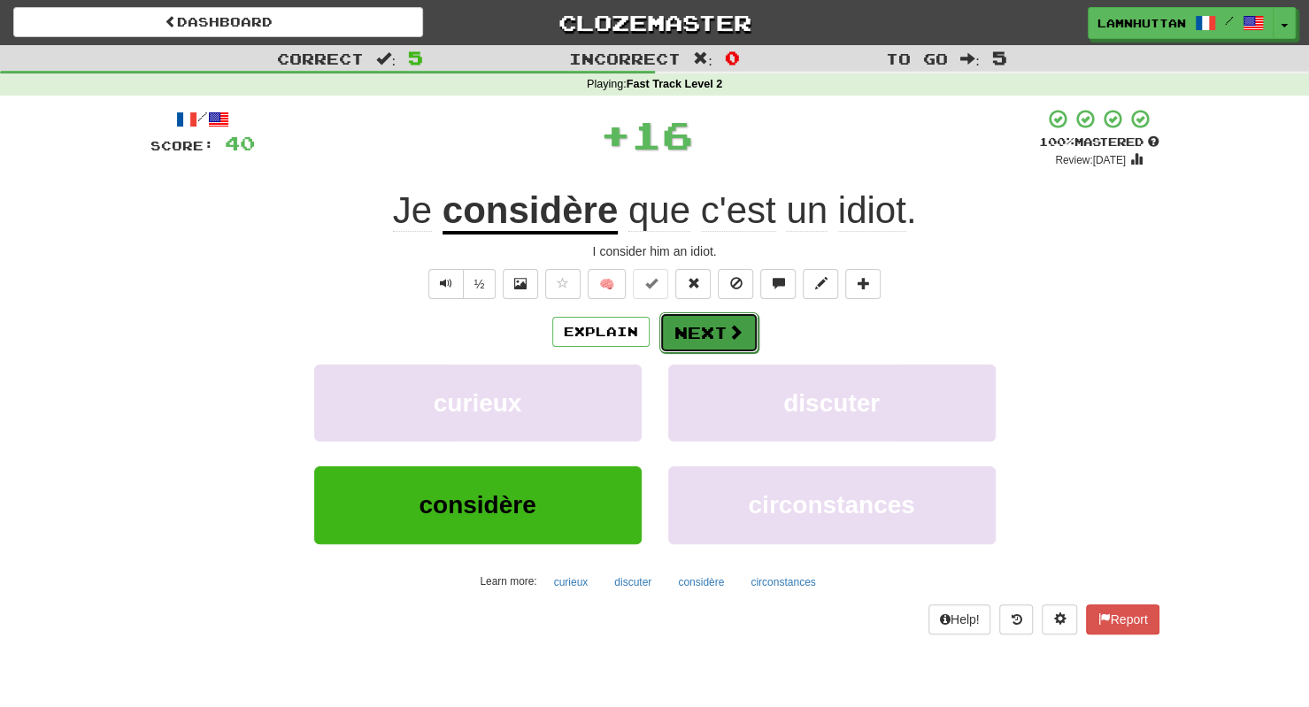
click at [710, 342] on button "Next" at bounding box center [708, 332] width 99 height 41
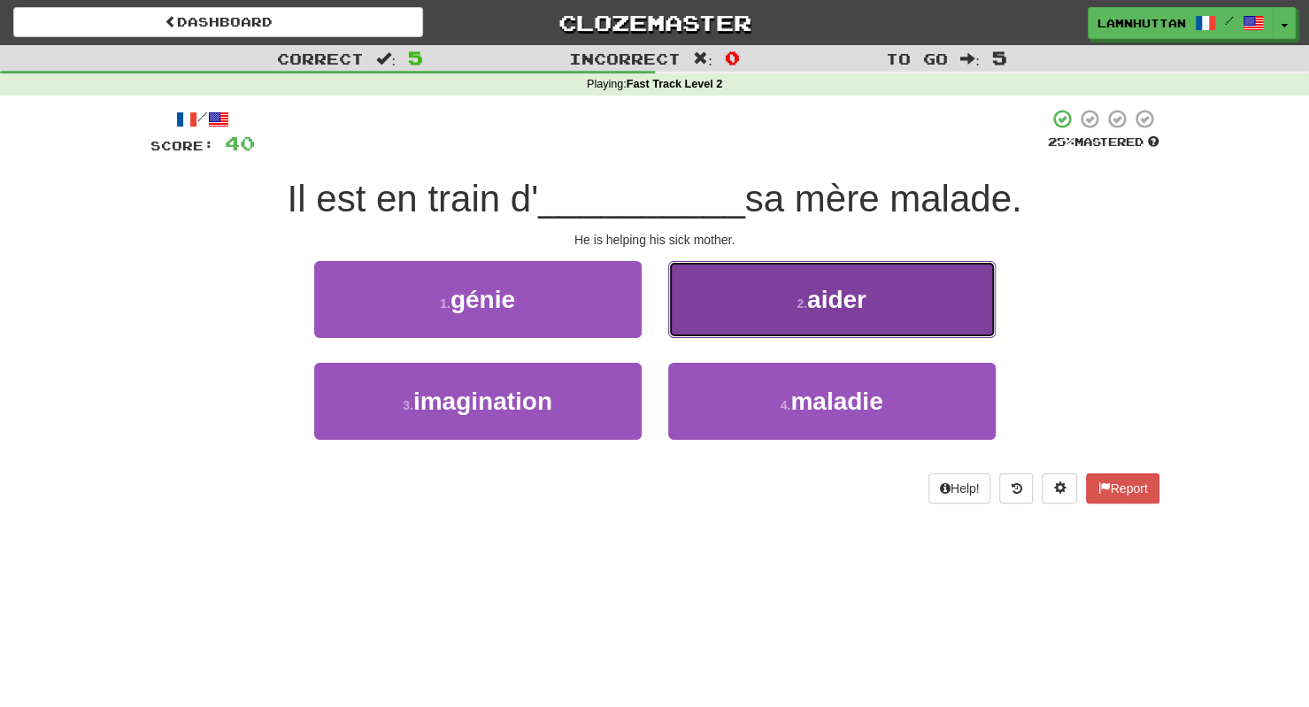
click at [757, 324] on button "2 . aider" at bounding box center [831, 299] width 327 height 77
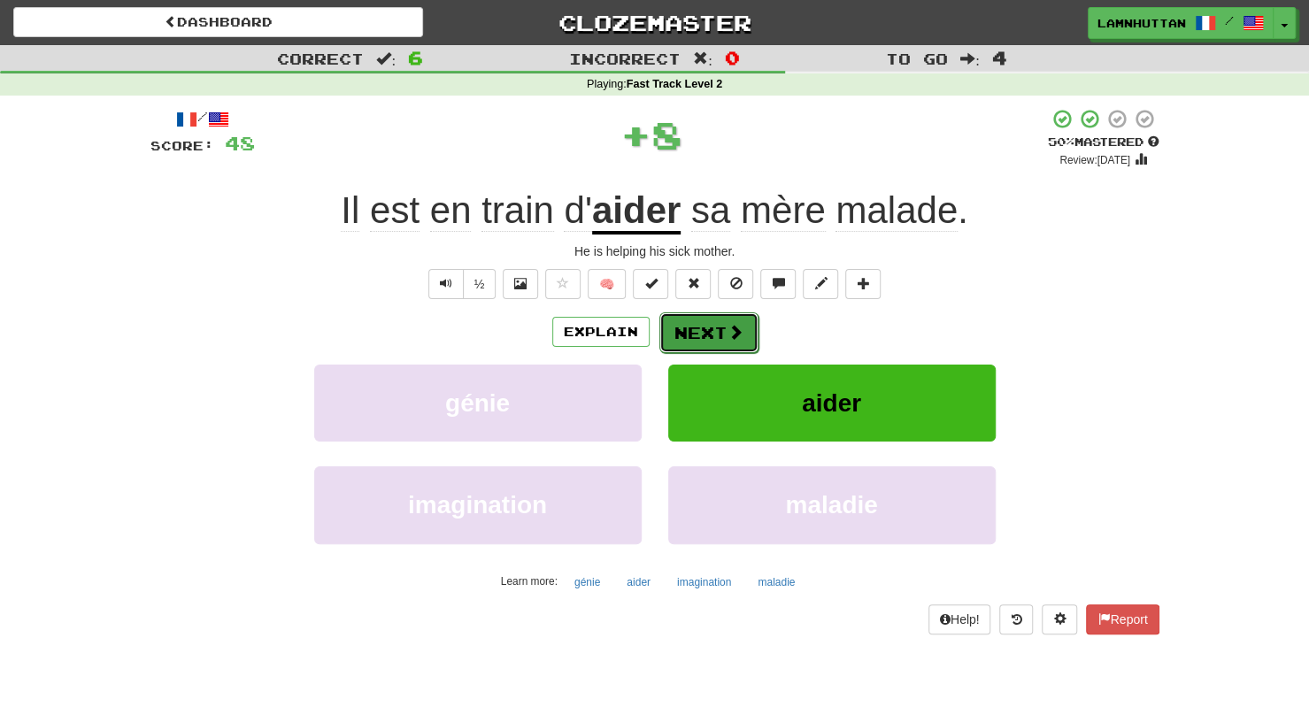
click at [727, 327] on span at bounding box center [735, 332] width 16 height 16
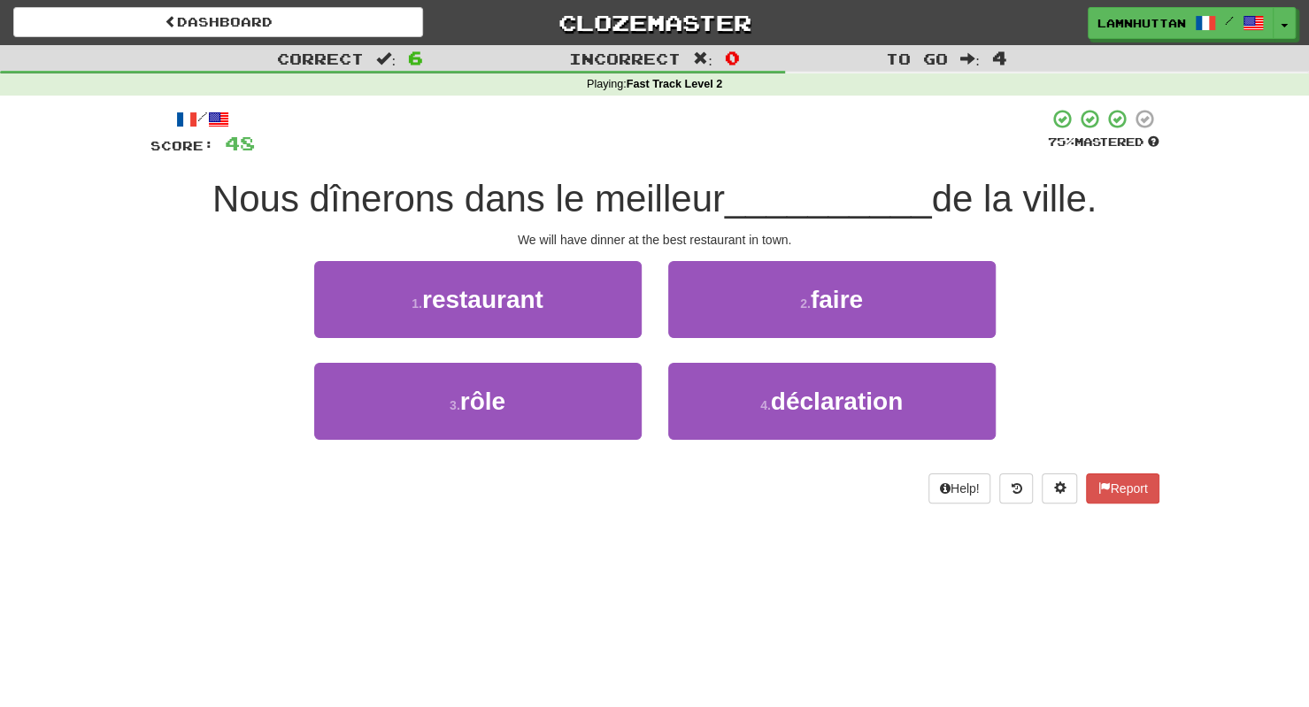
click at [595, 342] on div "1 . restaurant" at bounding box center [478, 312] width 354 height 102
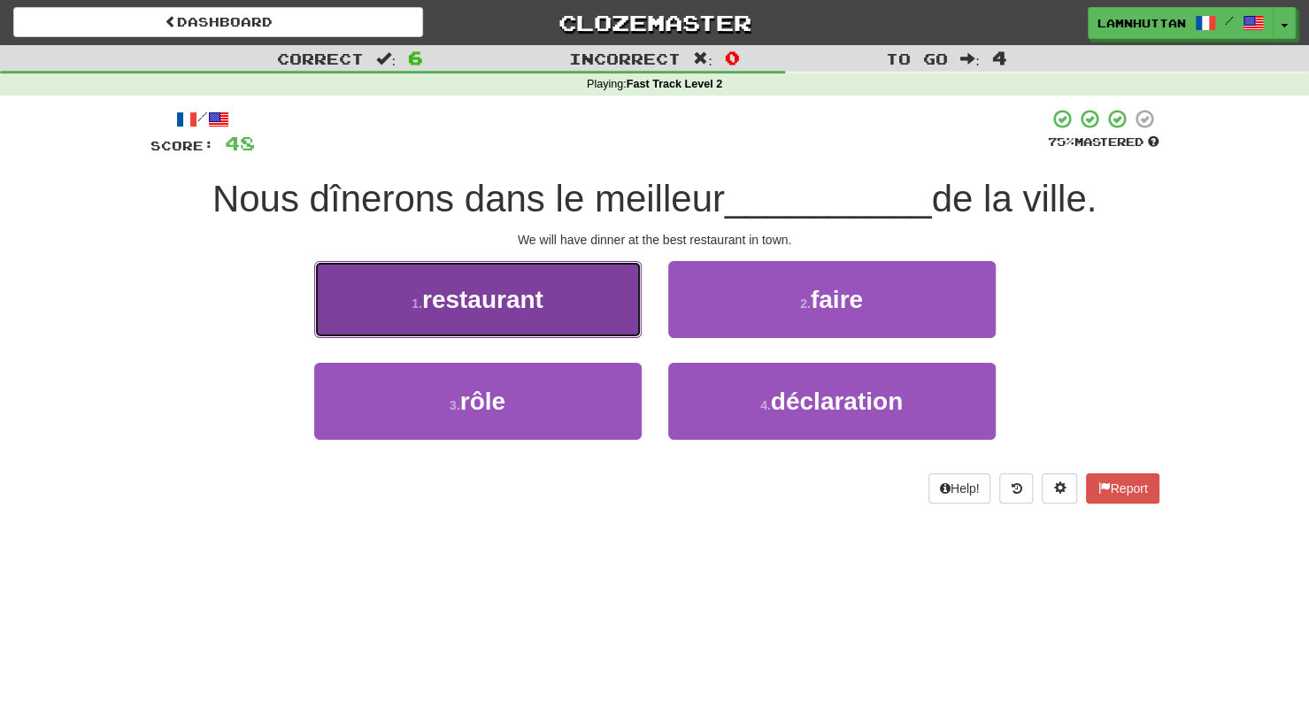
click at [610, 327] on button "1 . restaurant" at bounding box center [477, 299] width 327 height 77
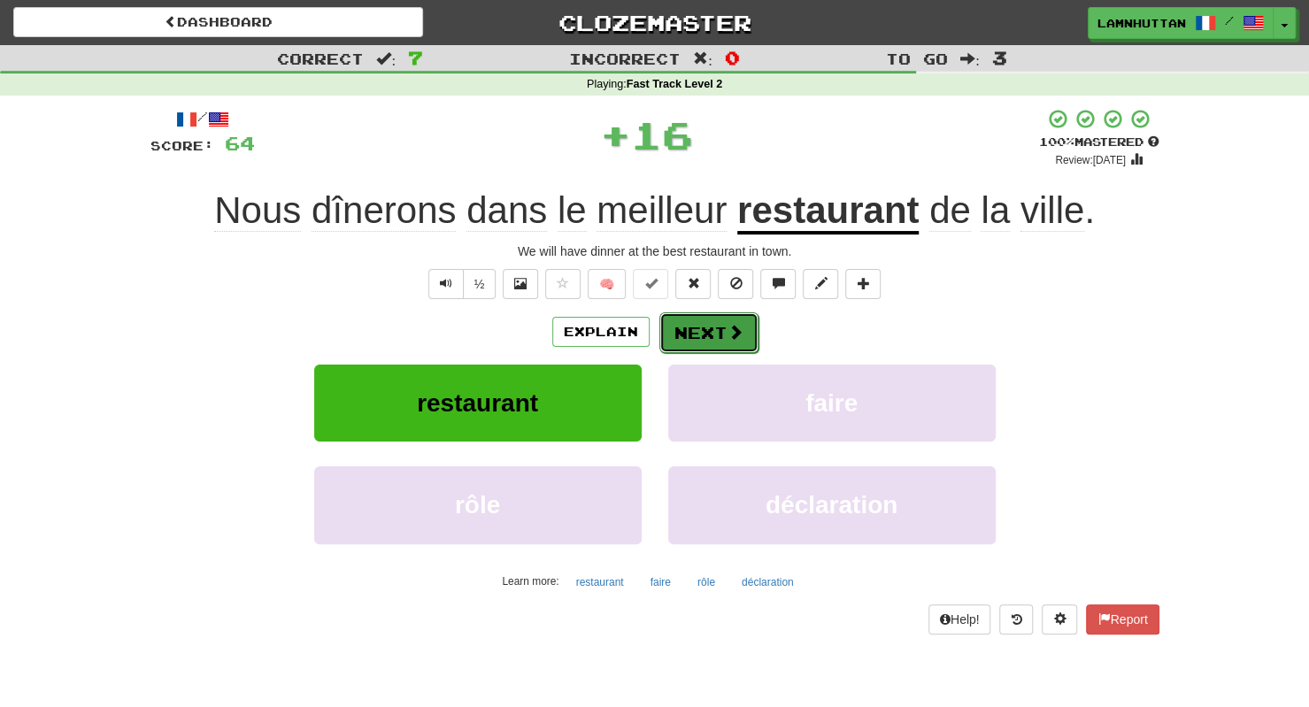
click at [727, 326] on span at bounding box center [735, 332] width 16 height 16
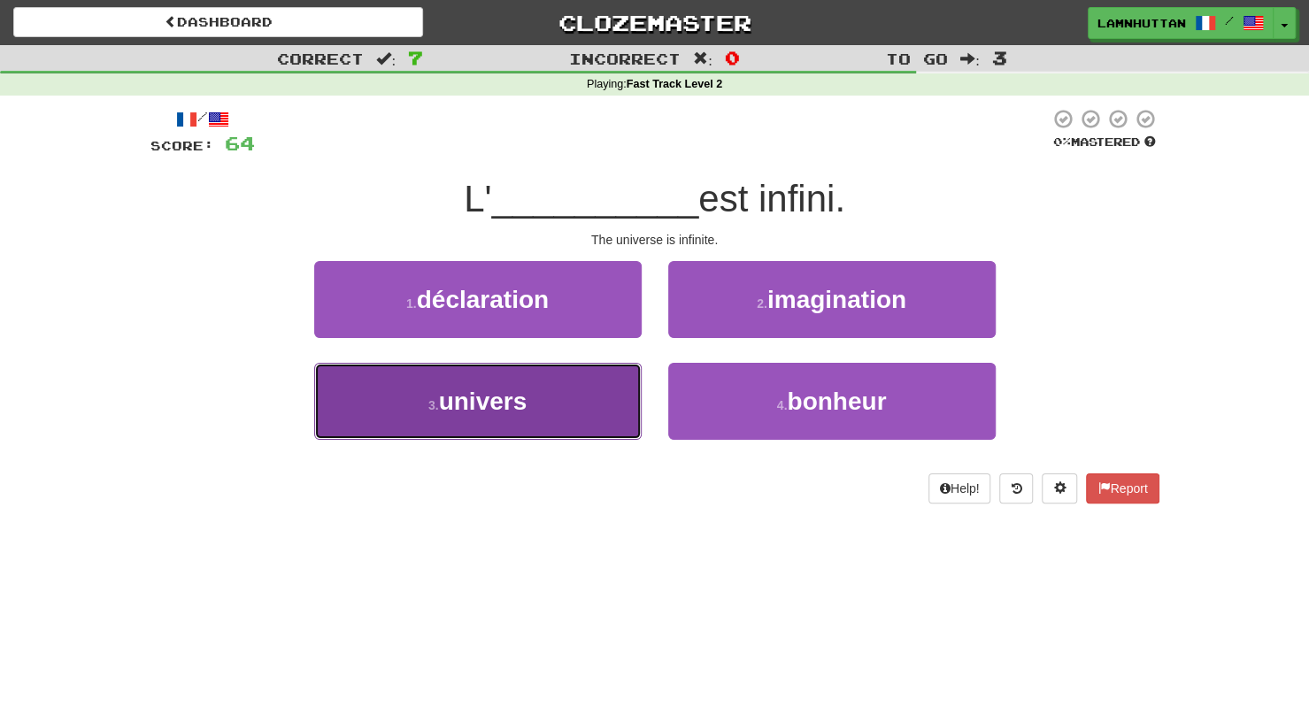
click at [542, 398] on button "3 . univers" at bounding box center [477, 401] width 327 height 77
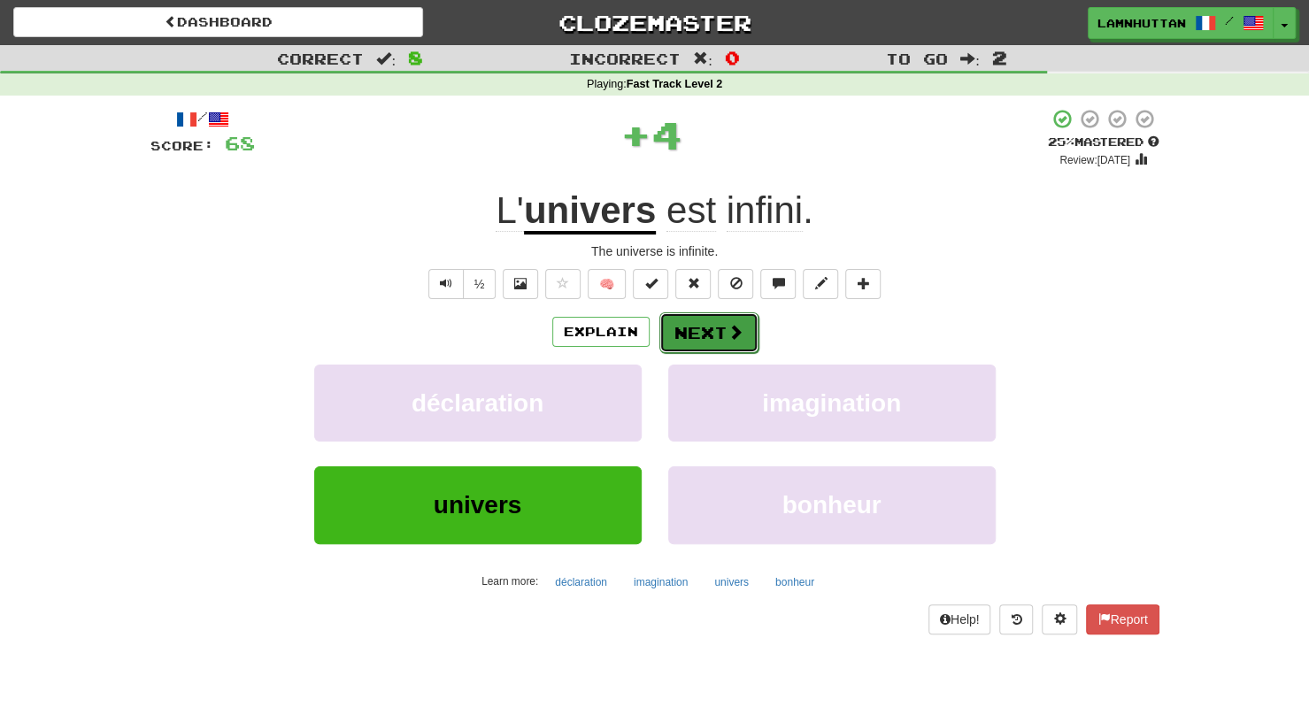
click at [736, 324] on span at bounding box center [735, 332] width 16 height 16
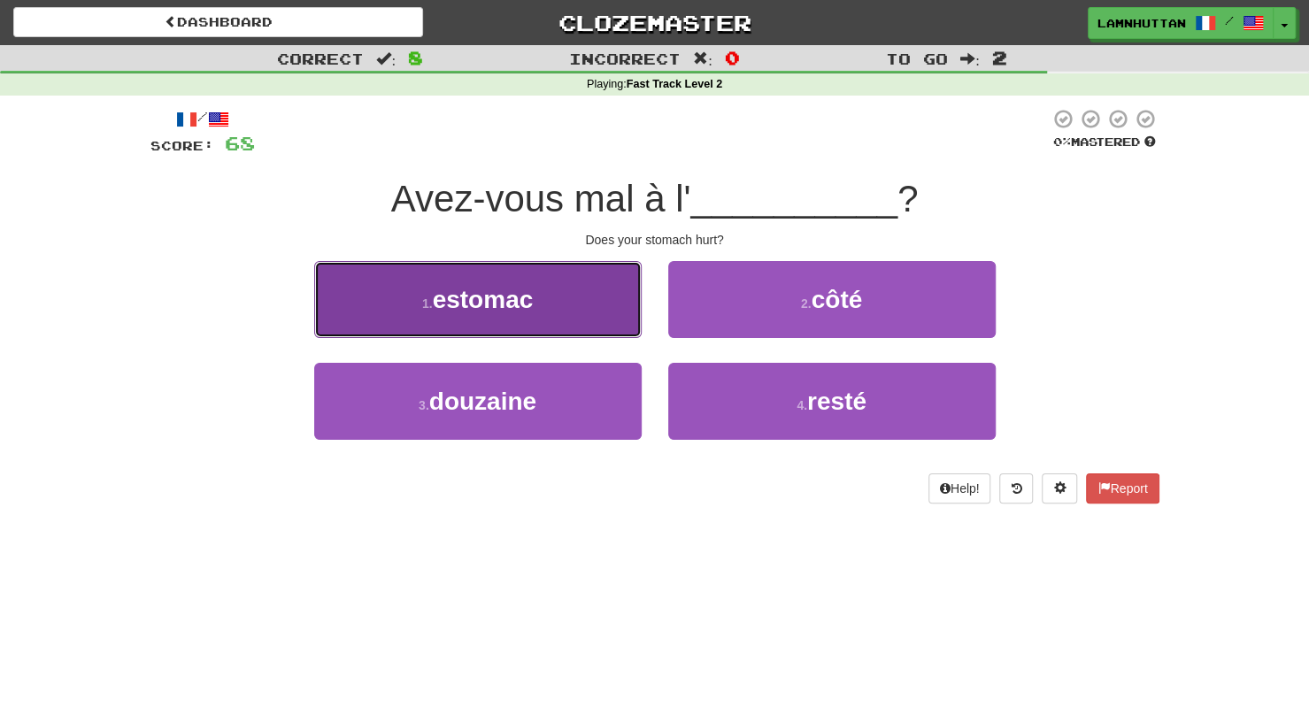
click at [594, 278] on button "1 . estomac" at bounding box center [477, 299] width 327 height 77
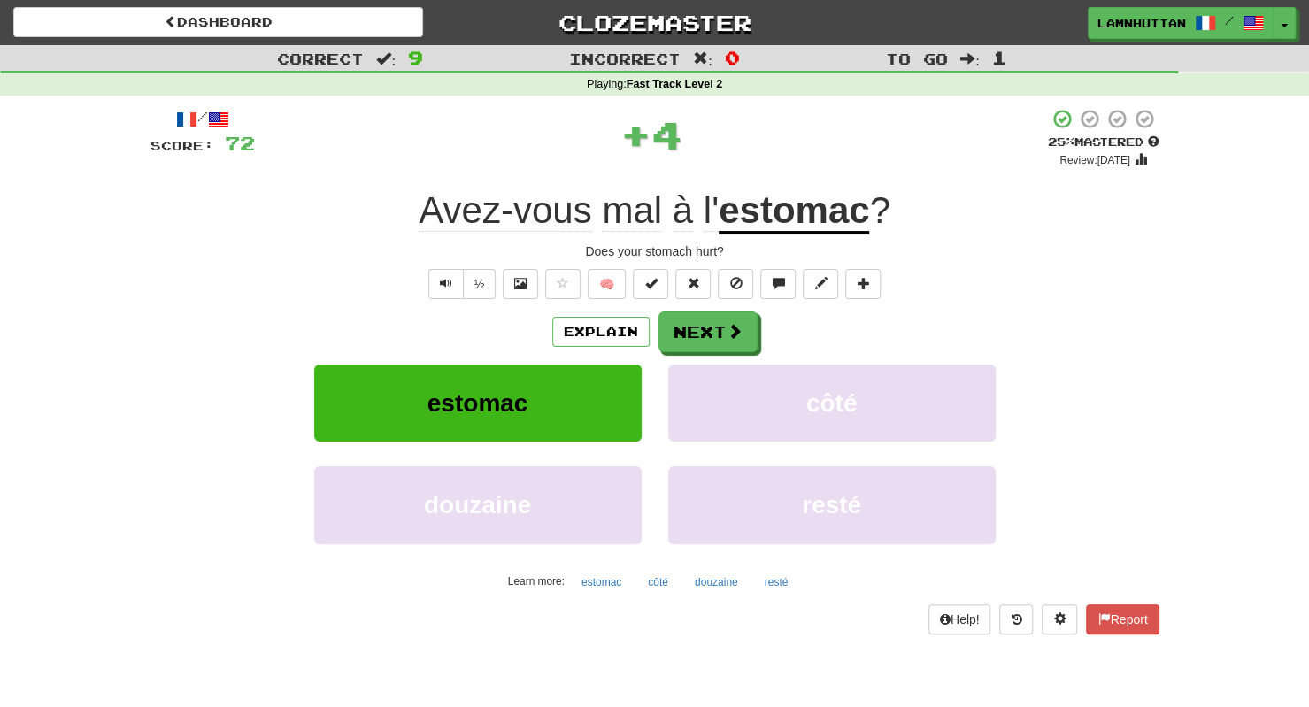
click at [657, 305] on div "/ Score: 72 + 4 25 % Mastered Review: 2025-09-20 Avez-vous mal à l' estomac ? D…" at bounding box center [654, 371] width 1009 height 526
click at [665, 312] on button "Next" at bounding box center [708, 332] width 99 height 41
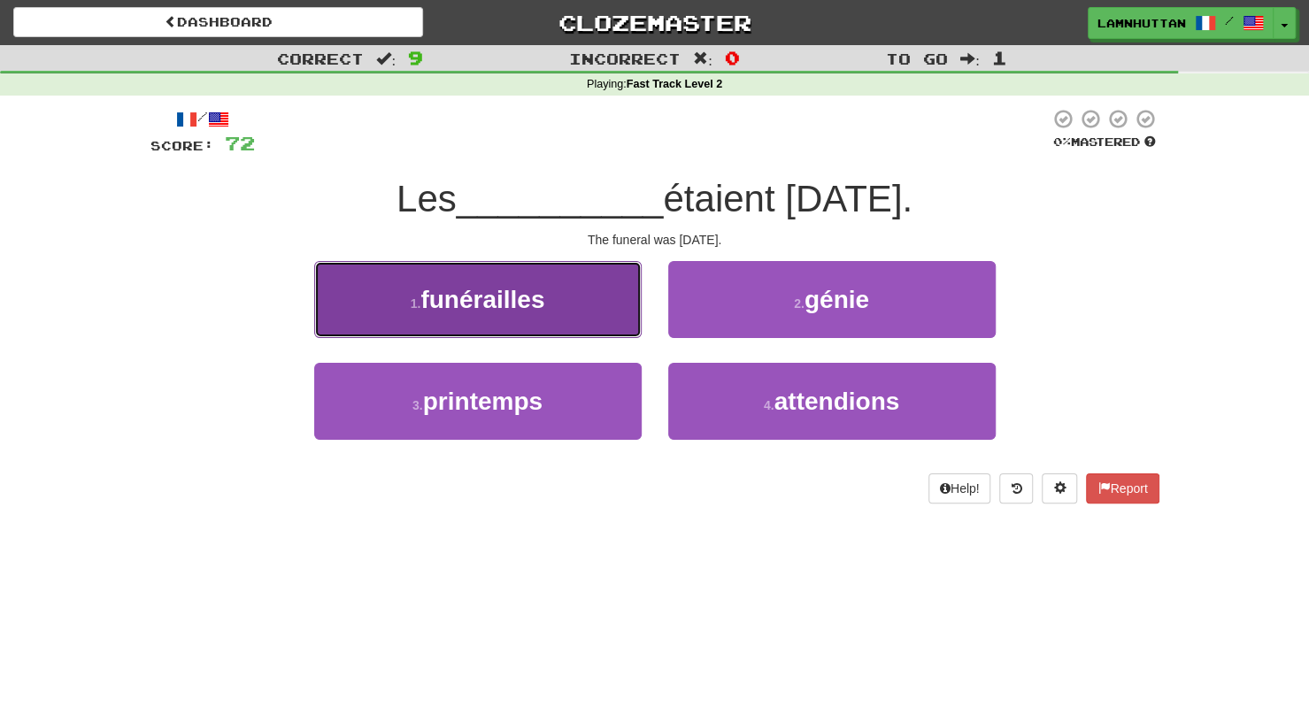
click at [526, 300] on span "funérailles" at bounding box center [482, 299] width 124 height 27
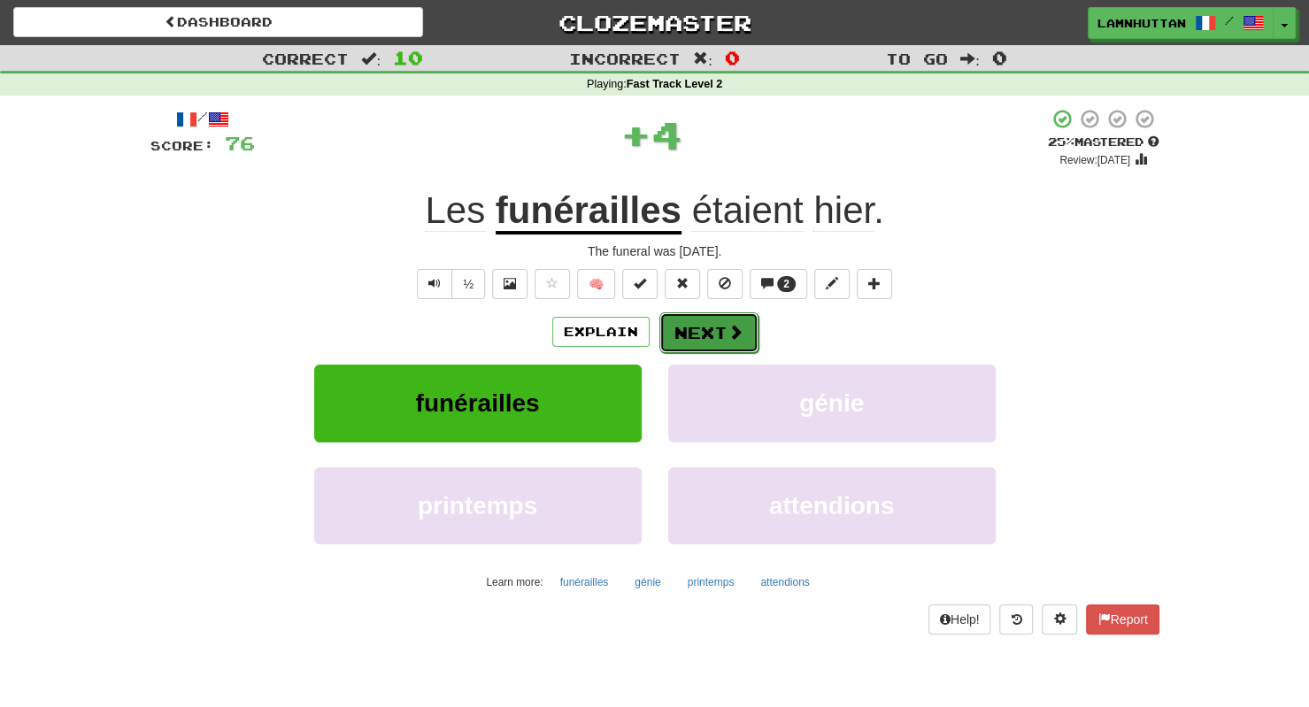
click at [683, 334] on button "Next" at bounding box center [708, 332] width 99 height 41
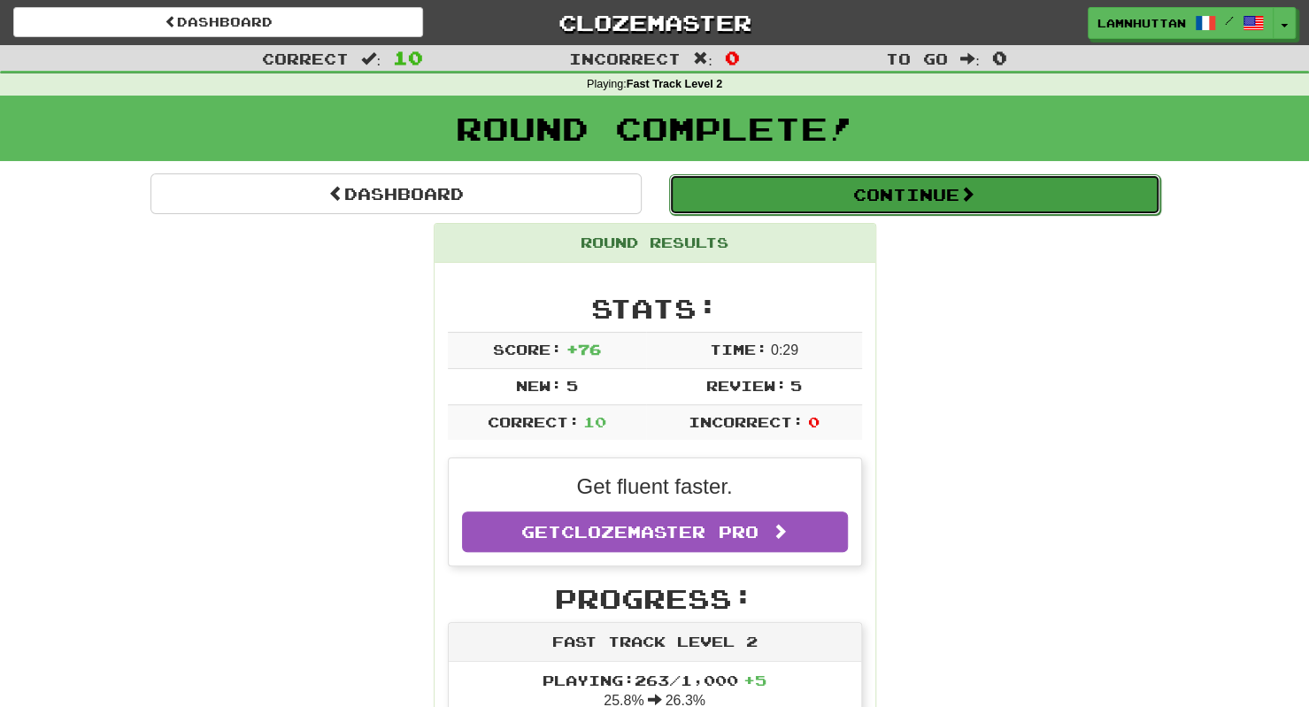
click at [856, 202] on button "Continue" at bounding box center [914, 194] width 491 height 41
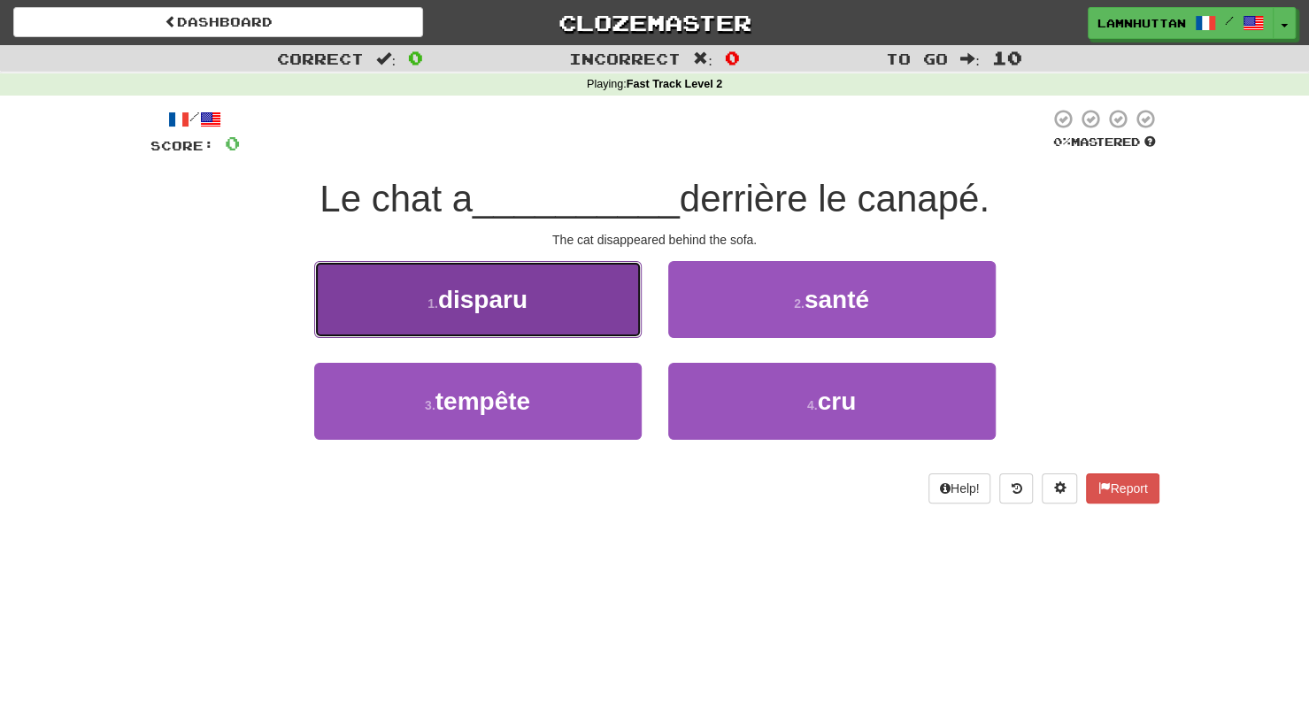
click at [563, 305] on button "1 . disparu" at bounding box center [477, 299] width 327 height 77
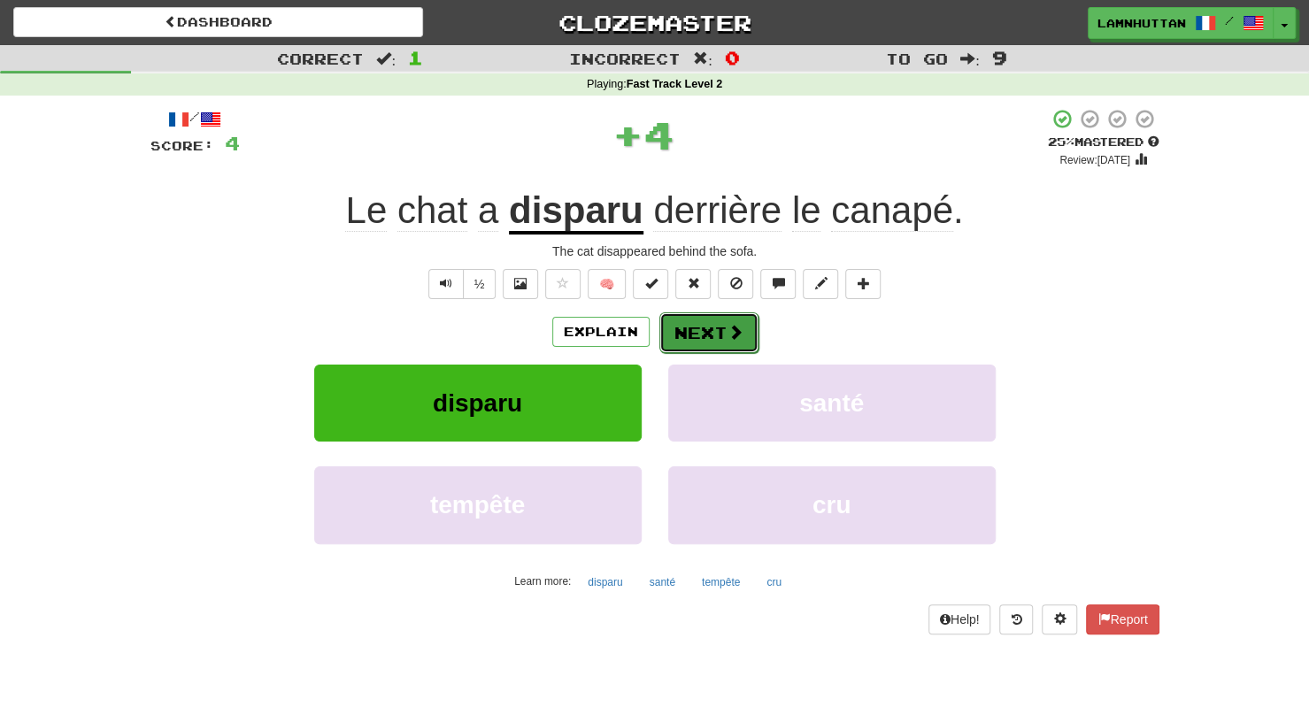
click at [694, 335] on button "Next" at bounding box center [708, 332] width 99 height 41
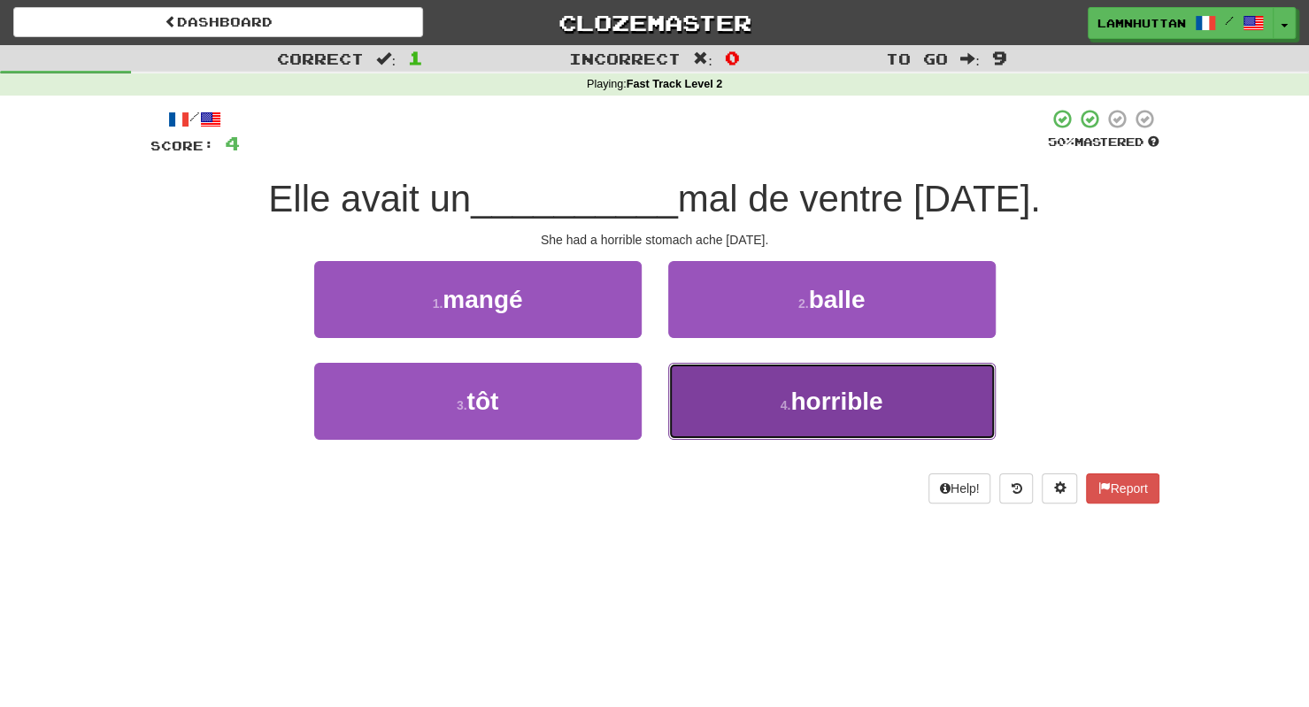
click at [720, 387] on button "4 . horrible" at bounding box center [831, 401] width 327 height 77
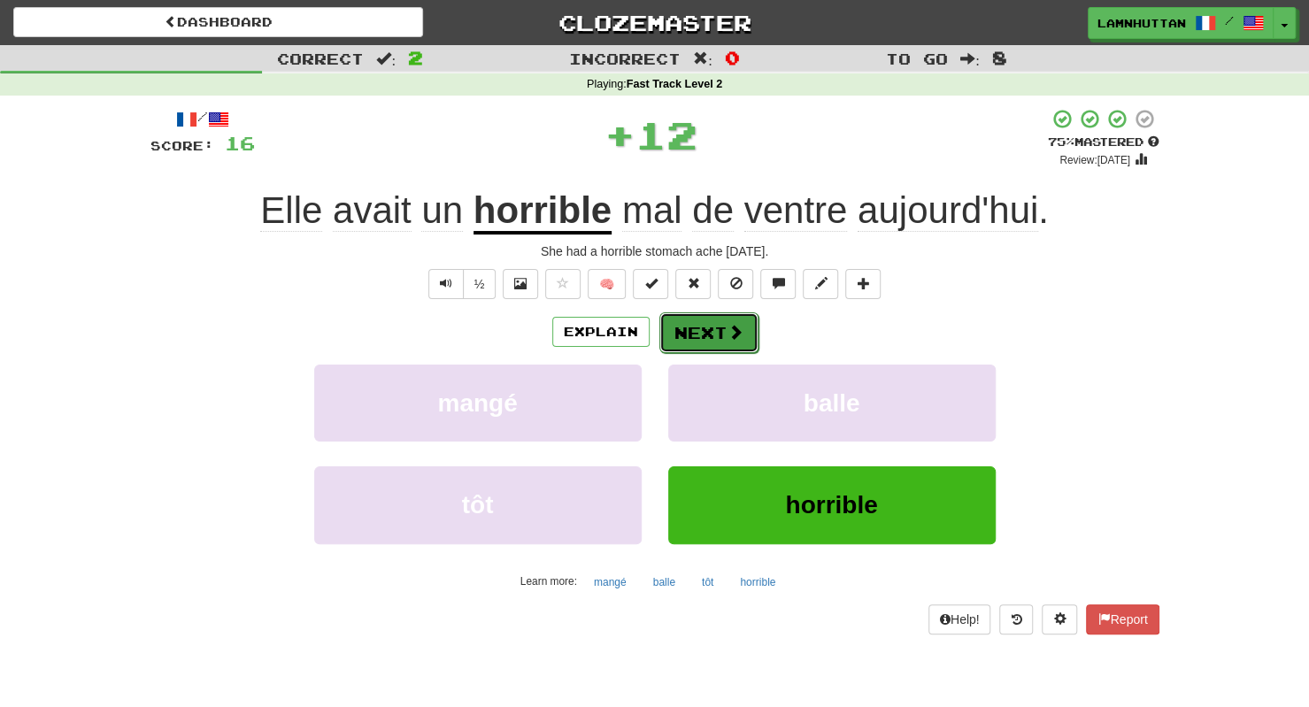
click at [695, 346] on button "Next" at bounding box center [708, 332] width 99 height 41
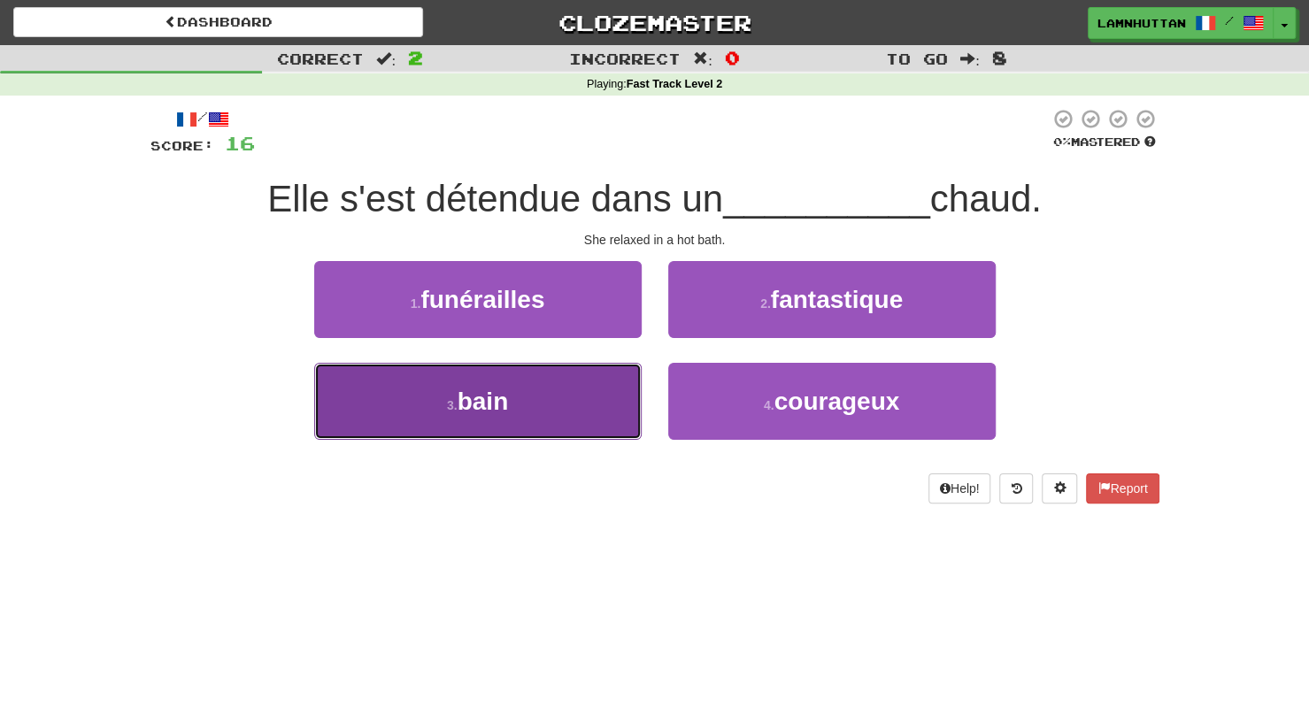
click at [583, 387] on button "3 . bain" at bounding box center [477, 401] width 327 height 77
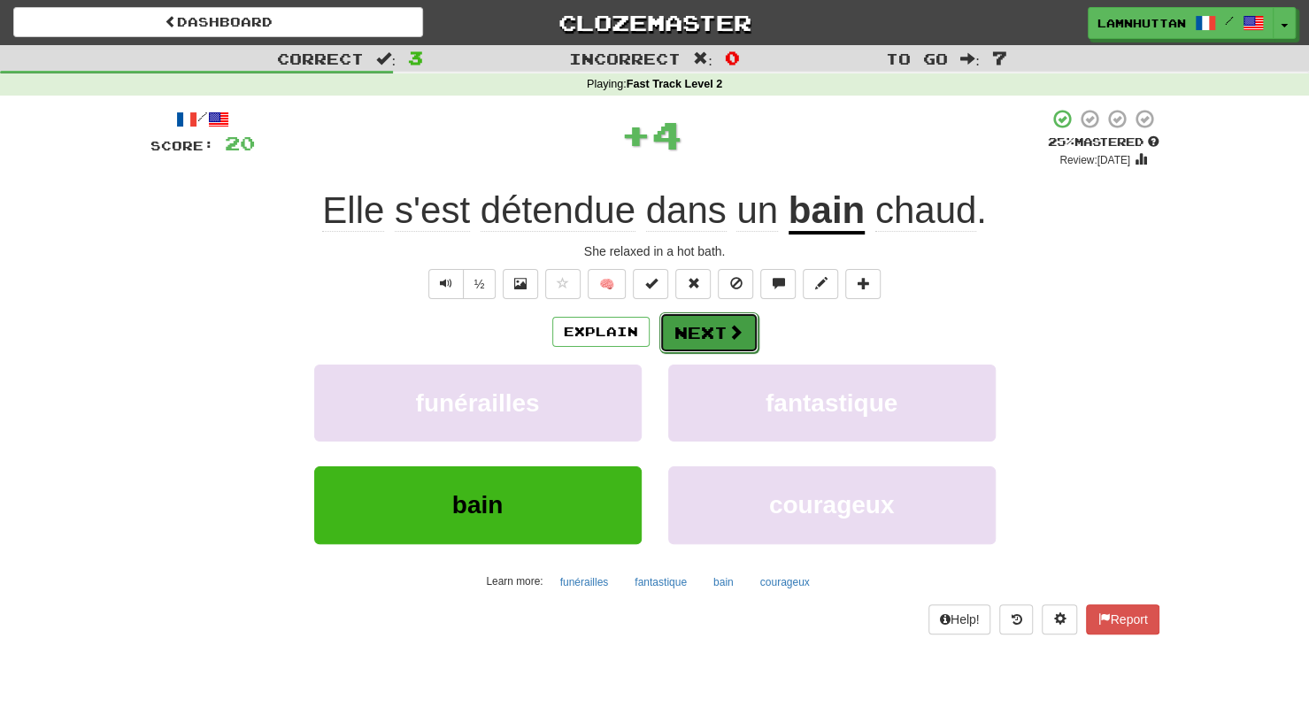
click at [742, 332] on button "Next" at bounding box center [708, 332] width 99 height 41
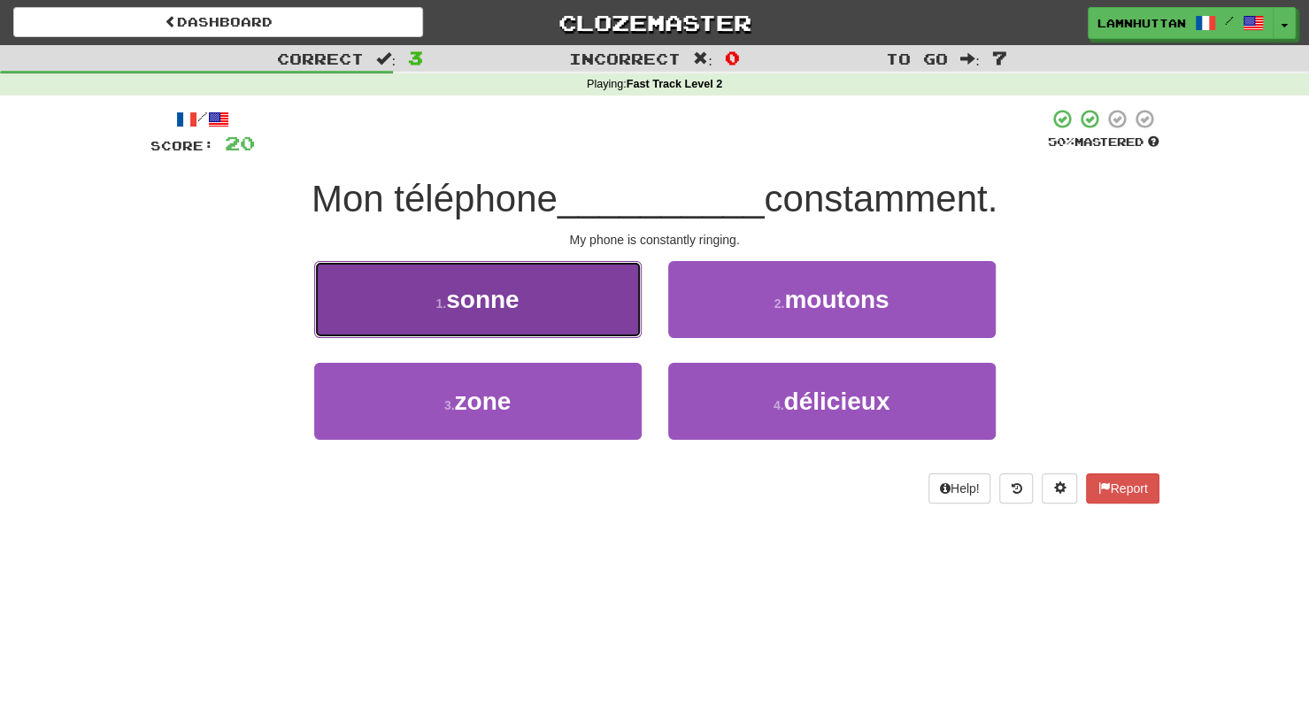
click at [581, 296] on button "1 . sonne" at bounding box center [477, 299] width 327 height 77
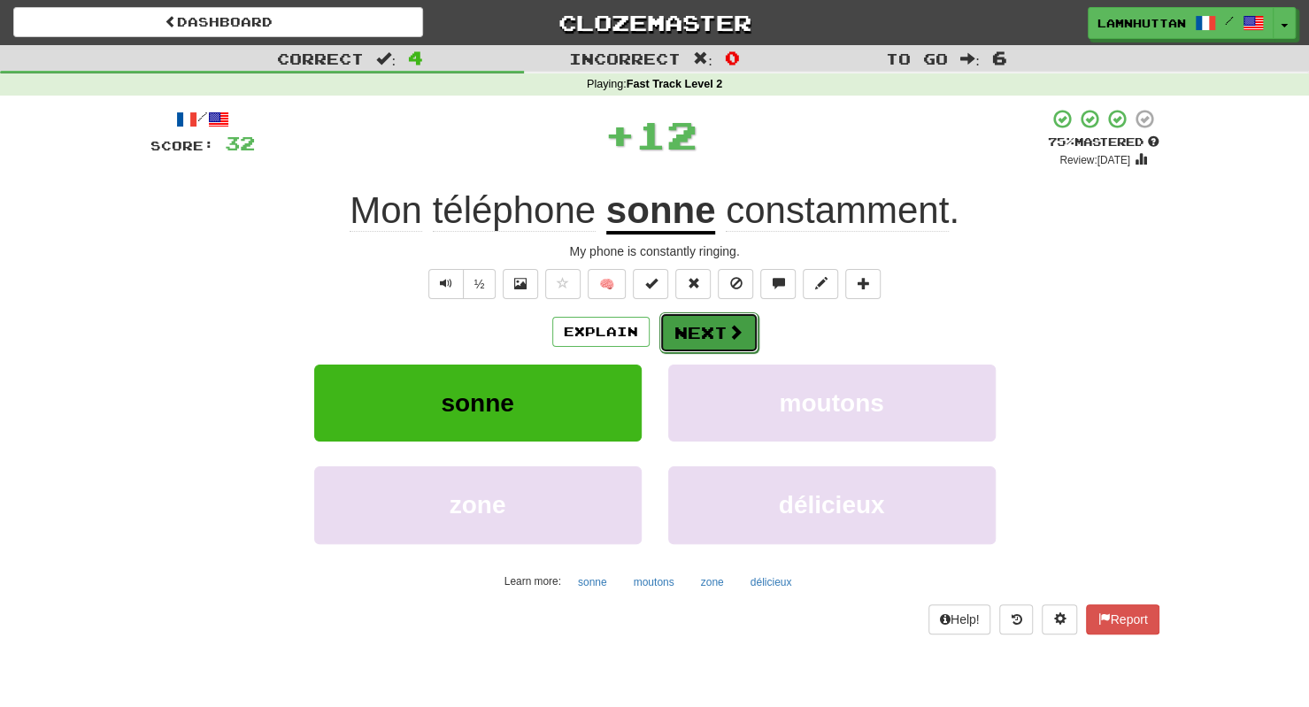
click at [687, 338] on button "Next" at bounding box center [708, 332] width 99 height 41
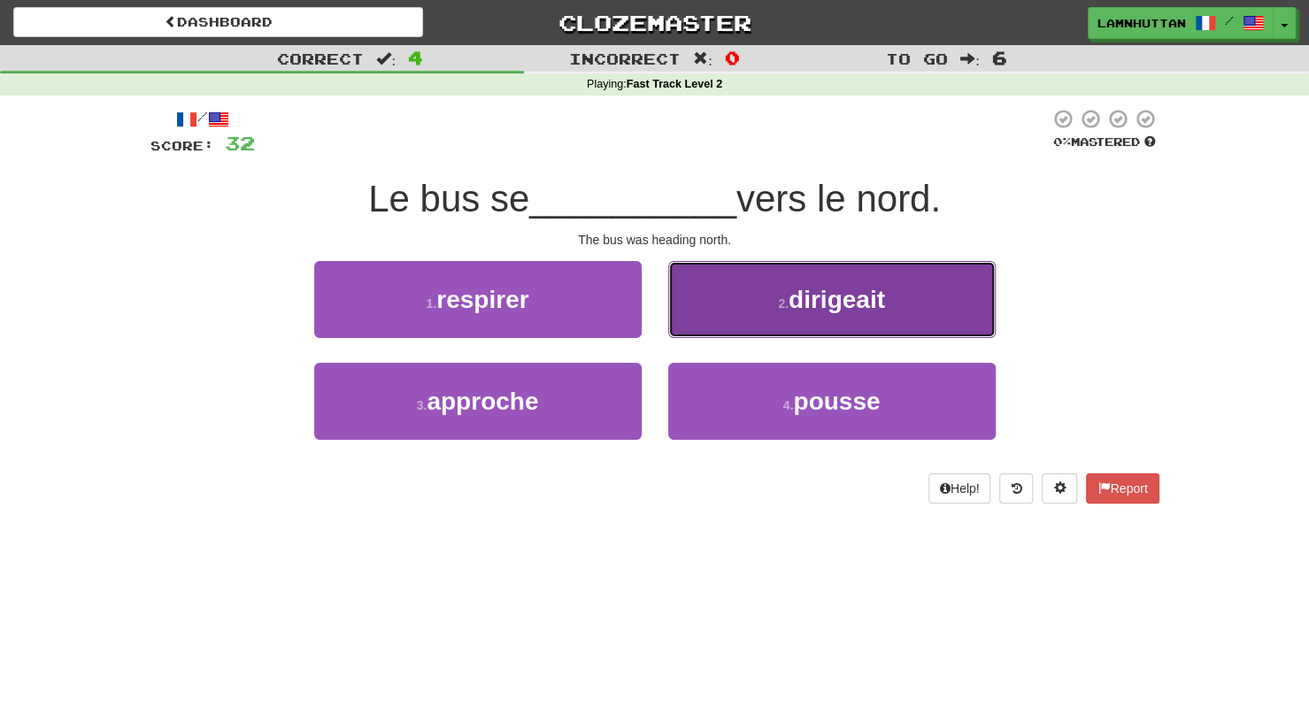
click at [815, 311] on span "dirigeait" at bounding box center [836, 299] width 96 height 27
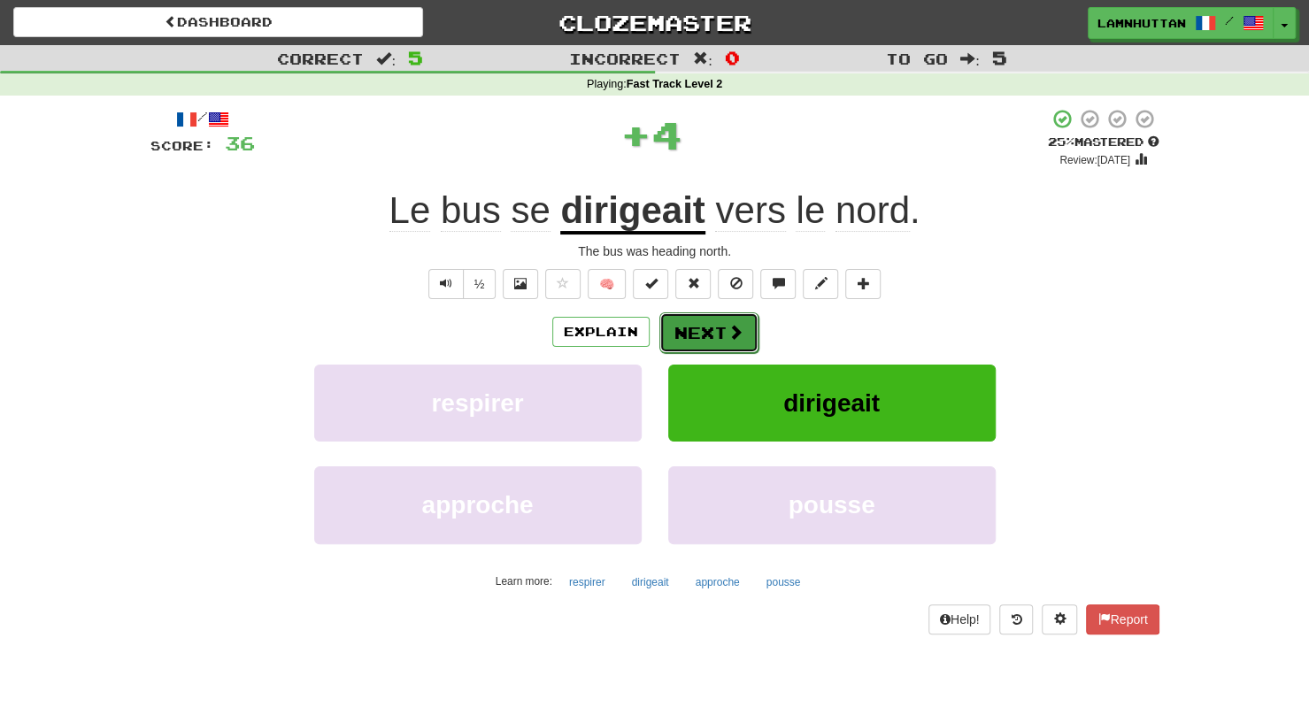
click at [718, 320] on button "Next" at bounding box center [708, 332] width 99 height 41
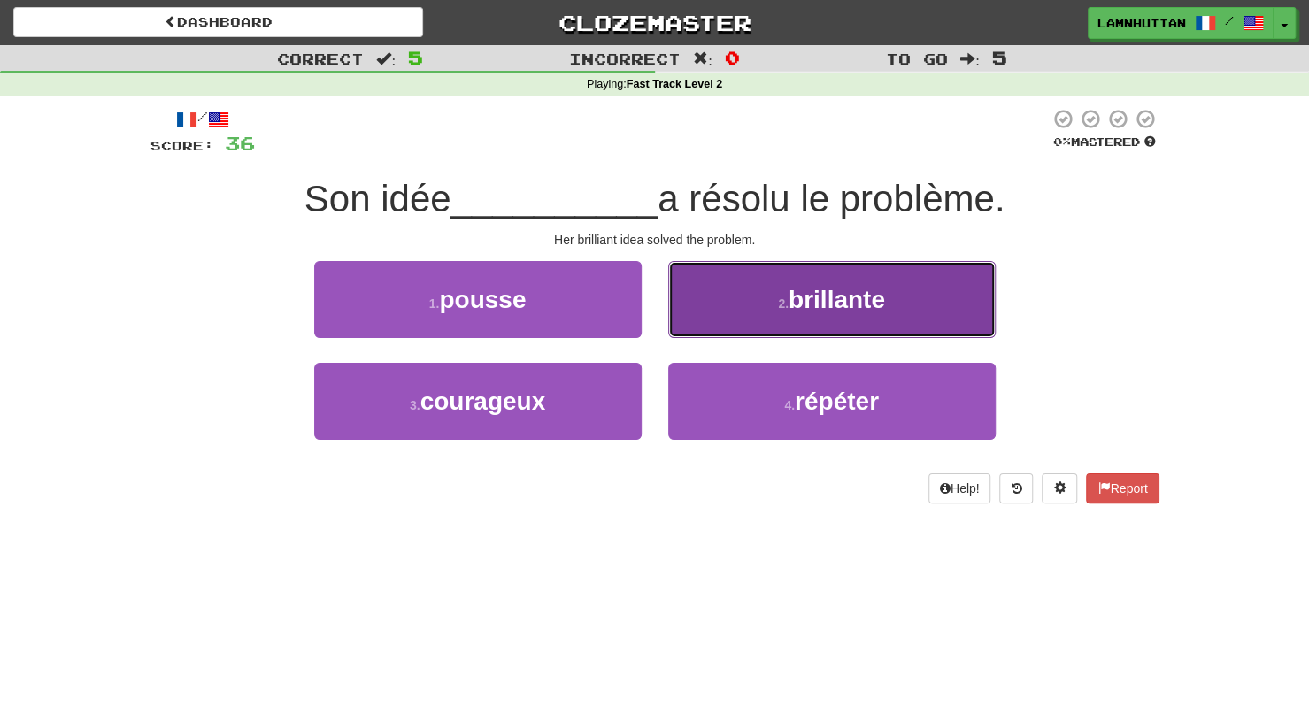
click at [848, 315] on button "2 . brillante" at bounding box center [831, 299] width 327 height 77
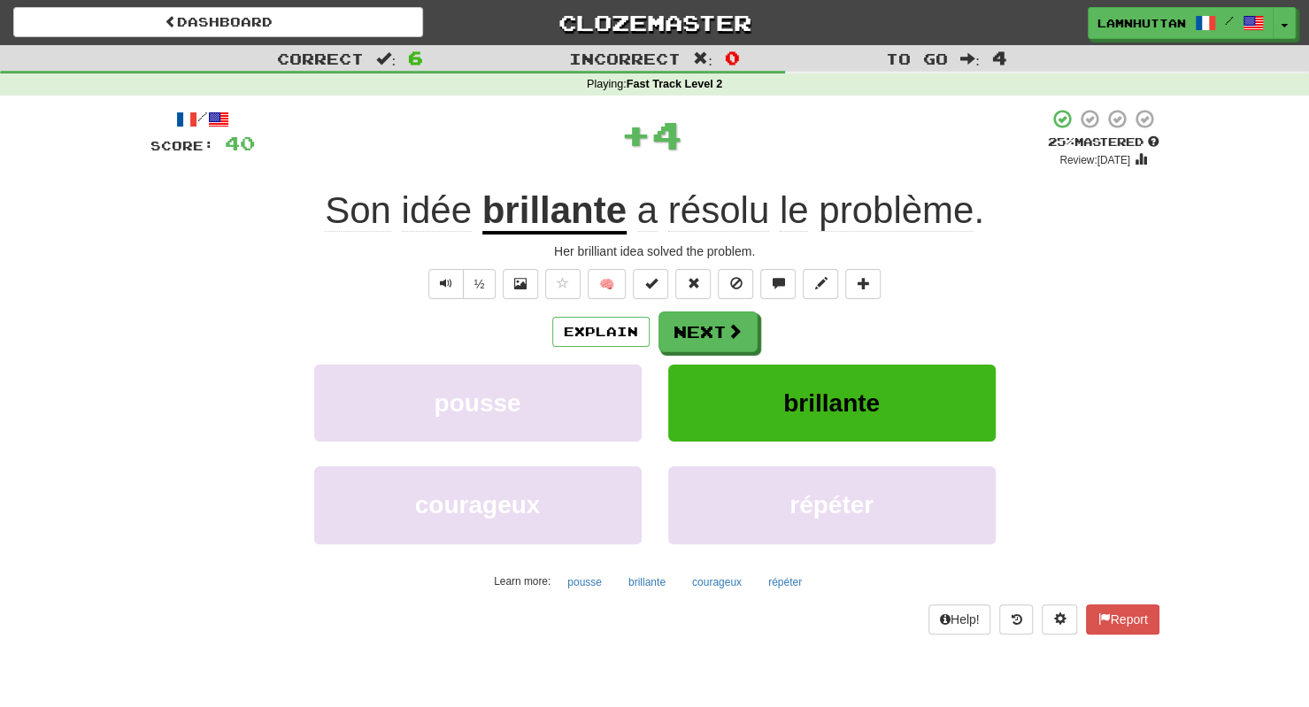
click at [761, 311] on div "Explain Next" at bounding box center [654, 331] width 1009 height 41
click at [737, 324] on span at bounding box center [735, 332] width 16 height 16
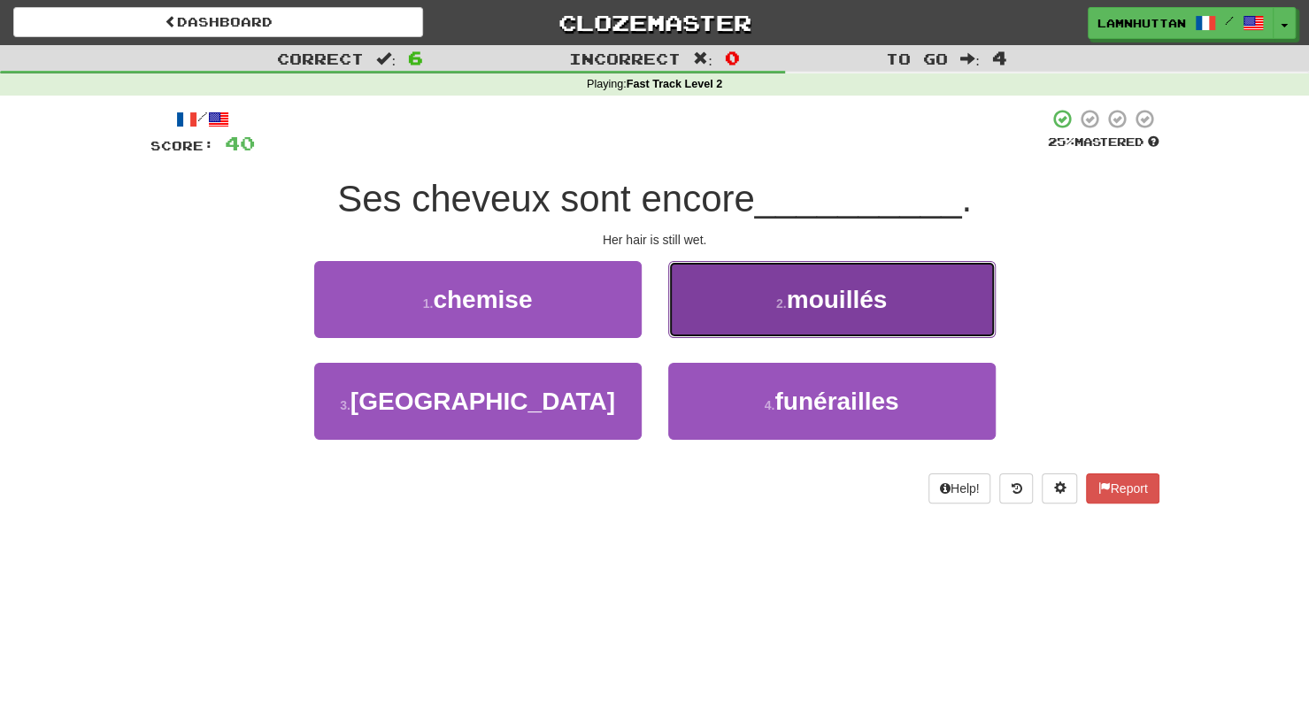
click at [851, 293] on span "mouillés" at bounding box center [837, 299] width 101 height 27
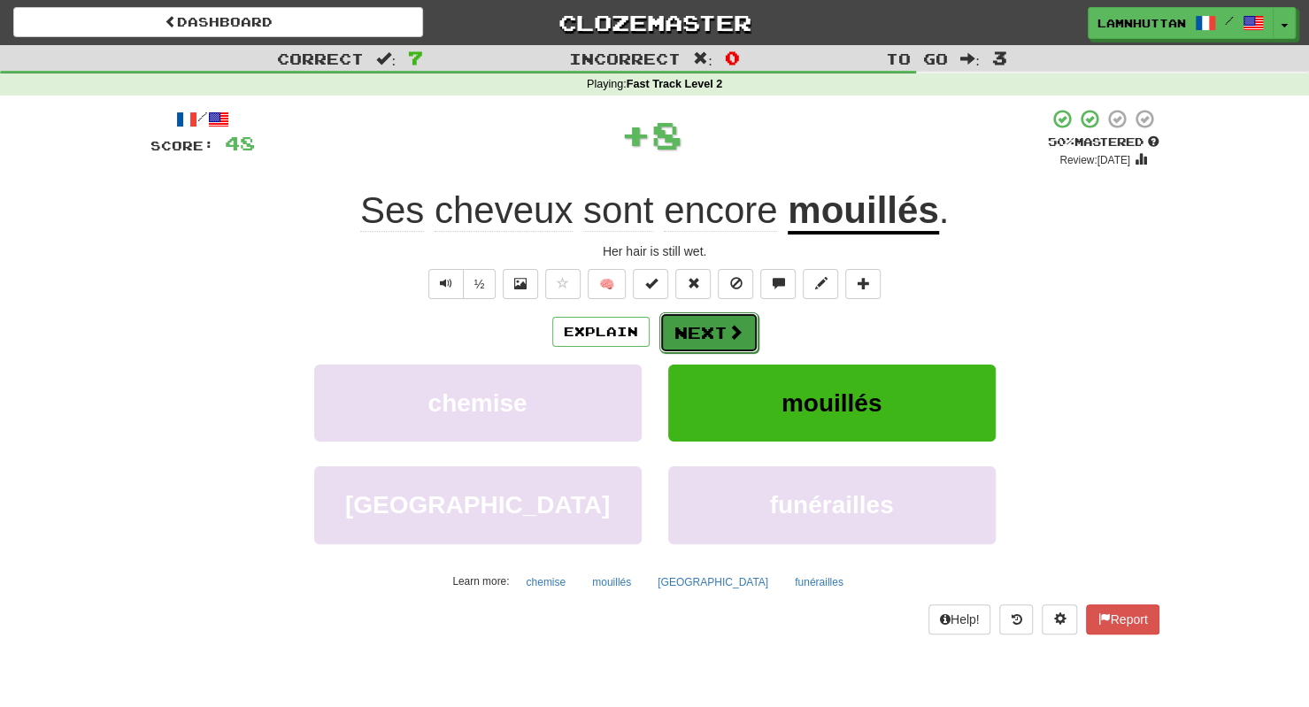
click at [715, 332] on button "Next" at bounding box center [708, 332] width 99 height 41
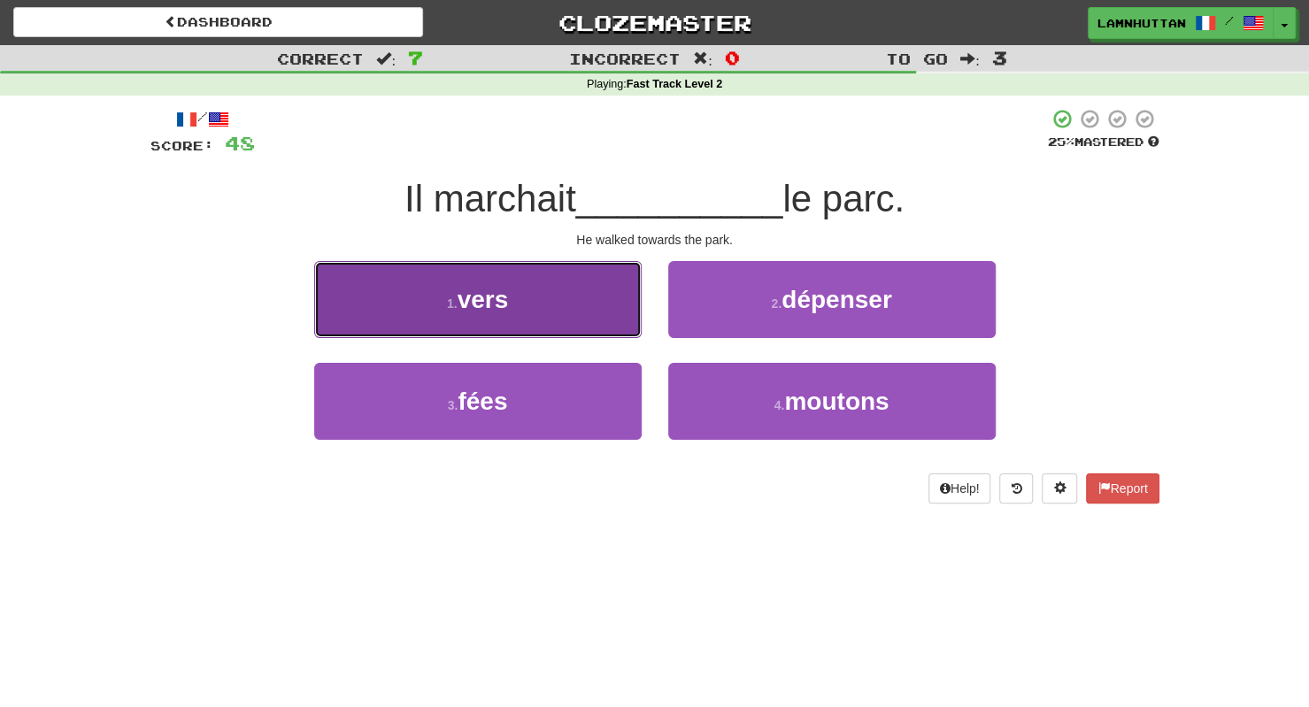
click at [584, 319] on button "1 . vers" at bounding box center [477, 299] width 327 height 77
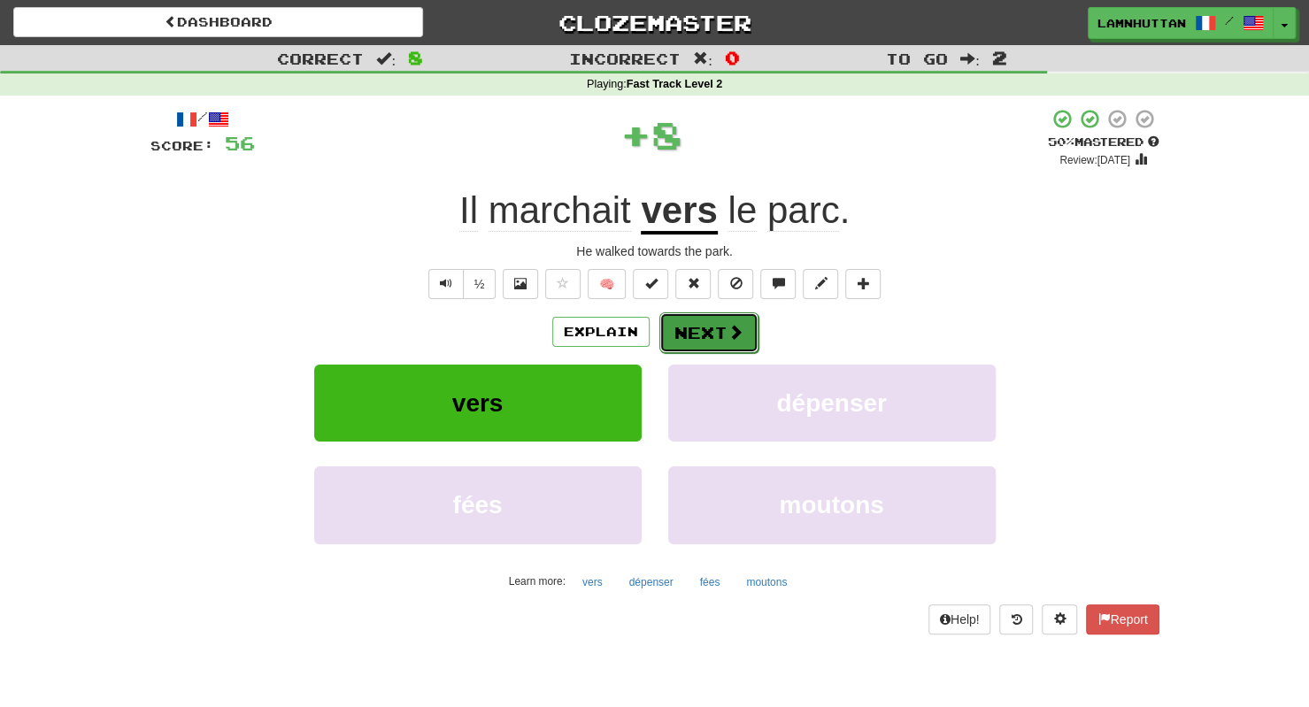
click at [726, 346] on button "Next" at bounding box center [708, 332] width 99 height 41
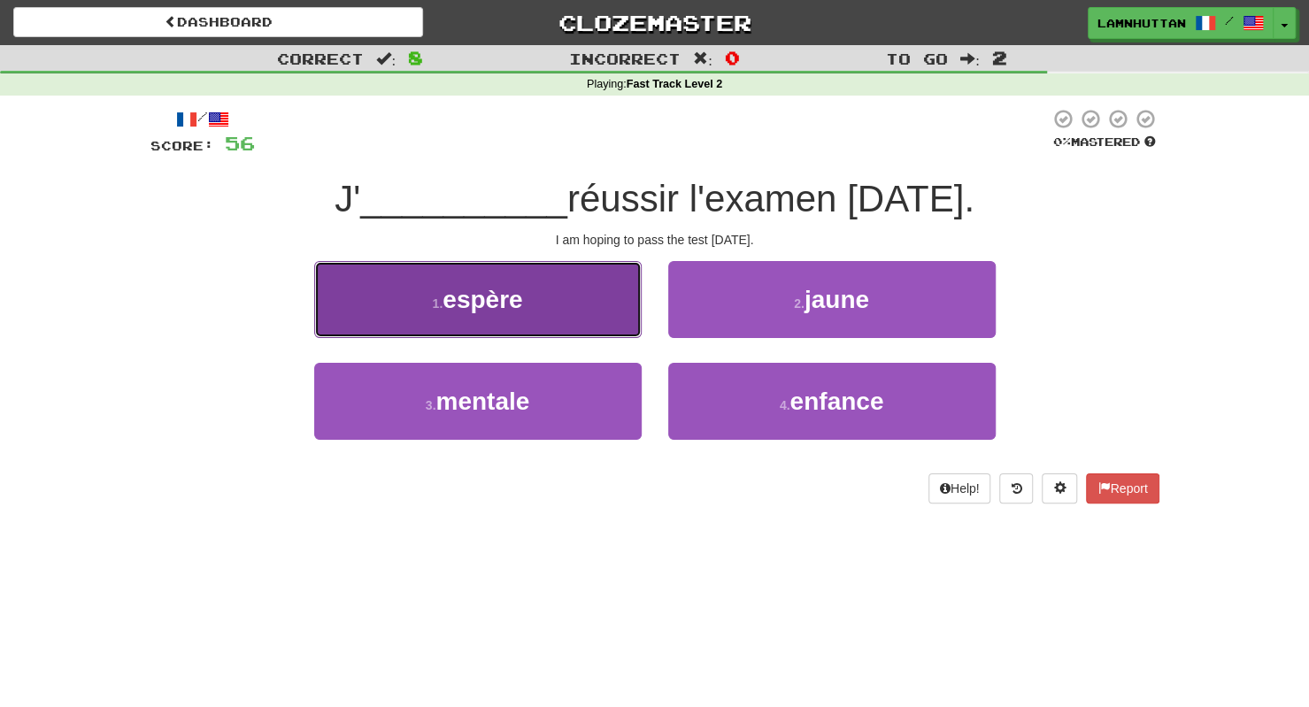
click at [612, 316] on button "1 . espère" at bounding box center [477, 299] width 327 height 77
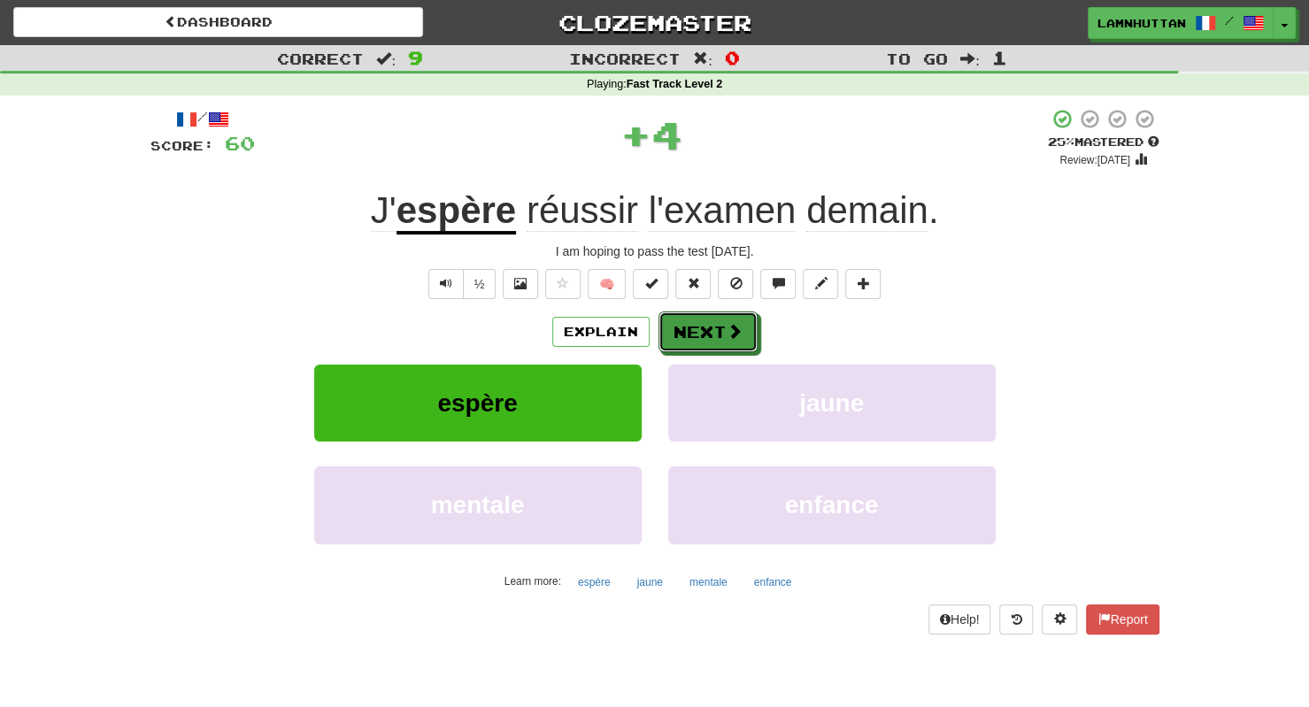
click at [675, 328] on button "Next" at bounding box center [707, 331] width 99 height 41
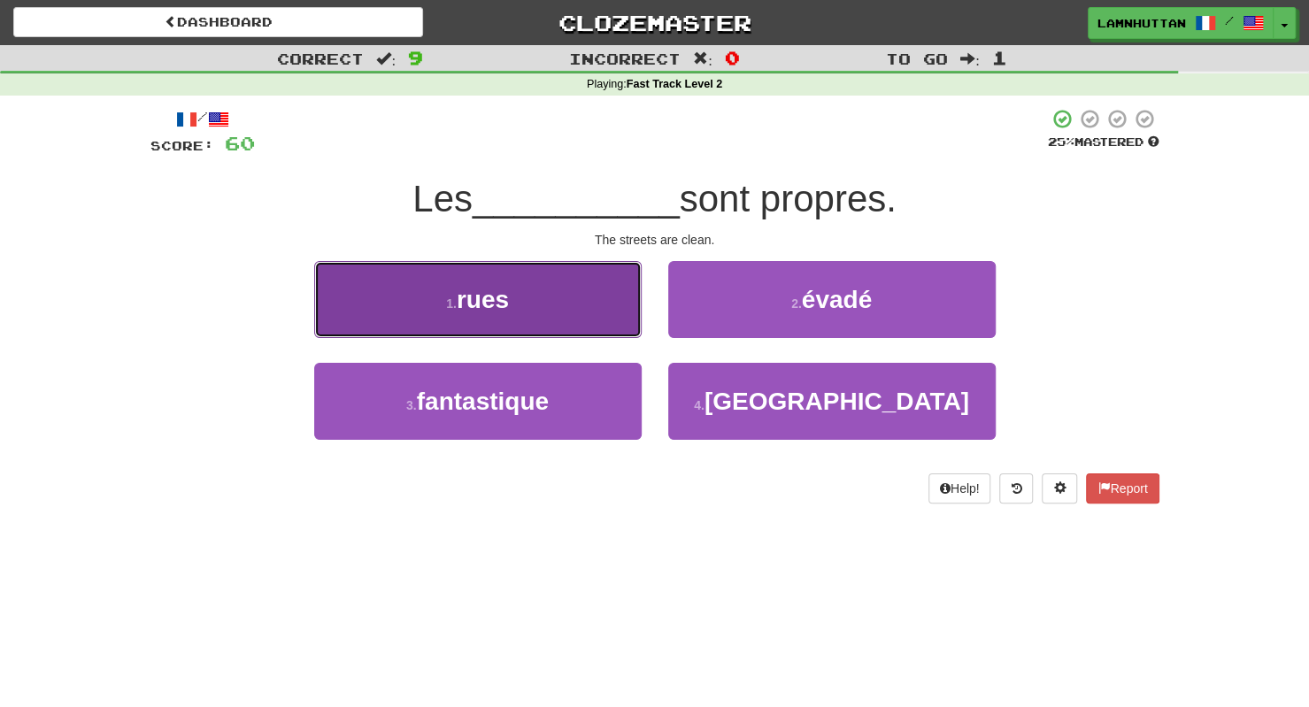
click at [599, 321] on button "1 . rues" at bounding box center [477, 299] width 327 height 77
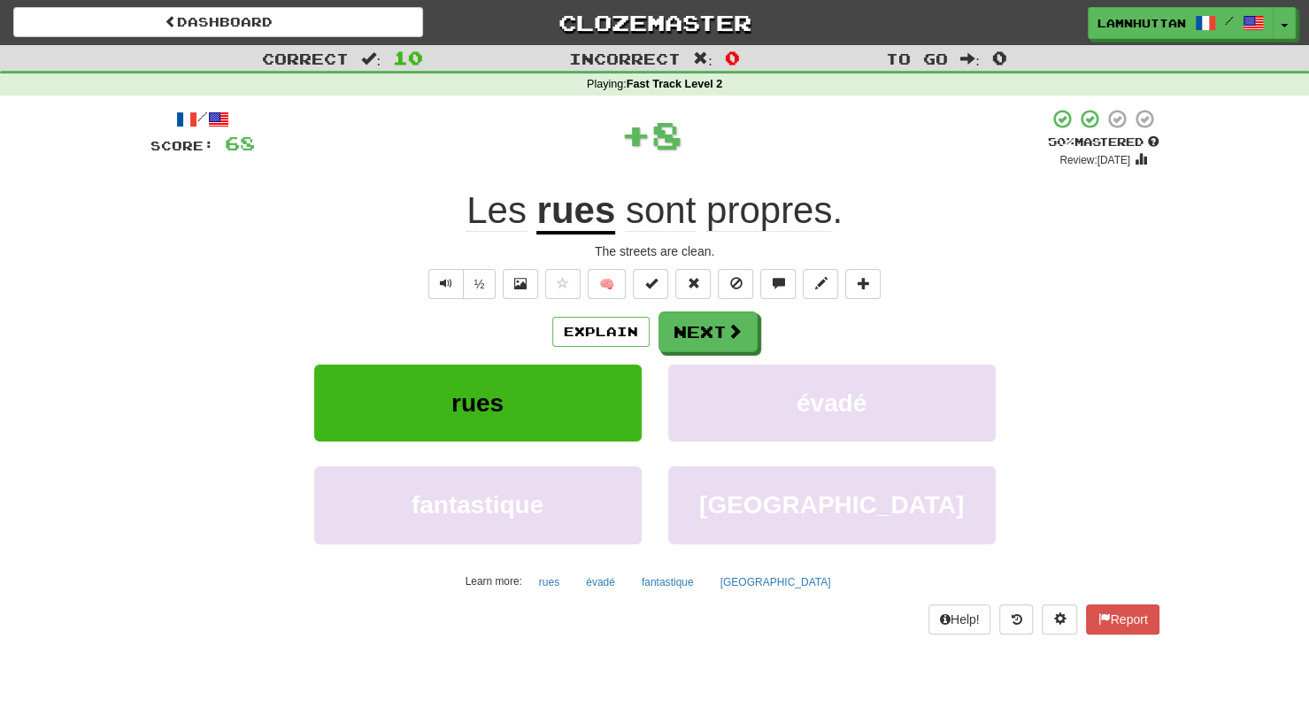
click at [760, 332] on div "Explain Next" at bounding box center [654, 331] width 1009 height 41
click at [733, 328] on span at bounding box center [735, 332] width 16 height 16
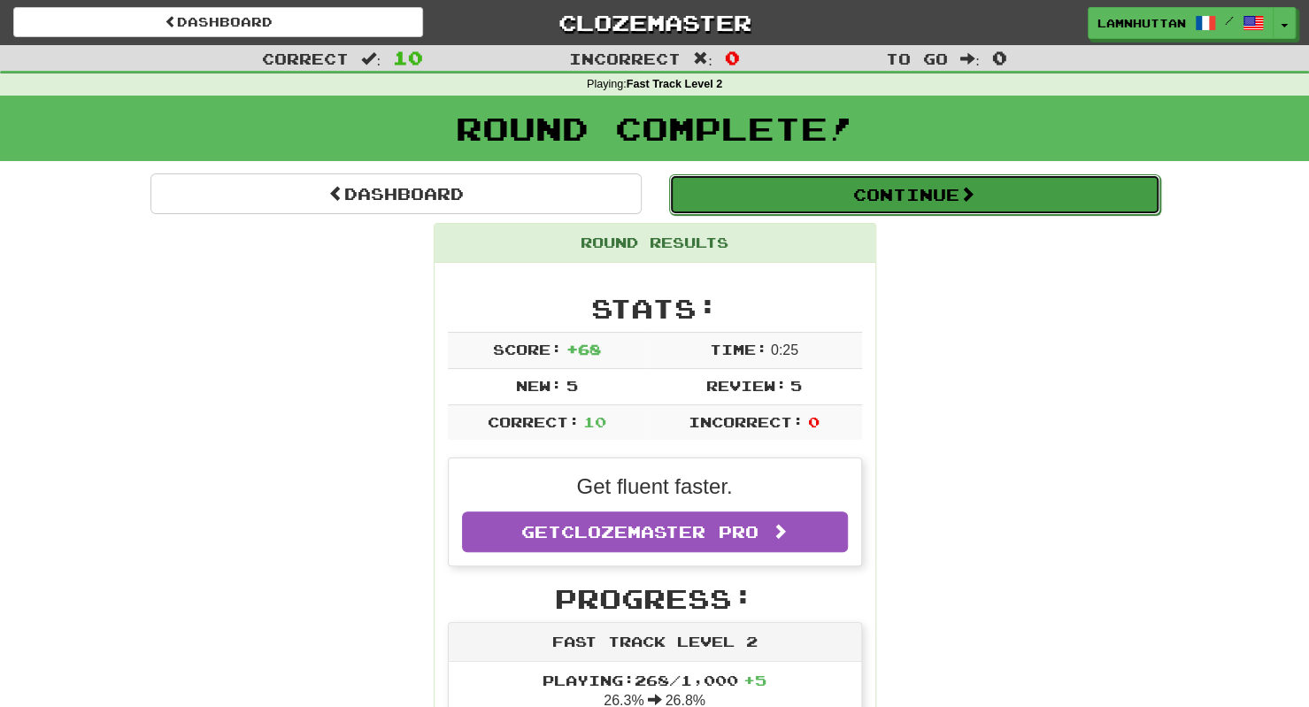
click at [806, 198] on button "Continue" at bounding box center [914, 194] width 491 height 41
